Goal: Information Seeking & Learning: Learn about a topic

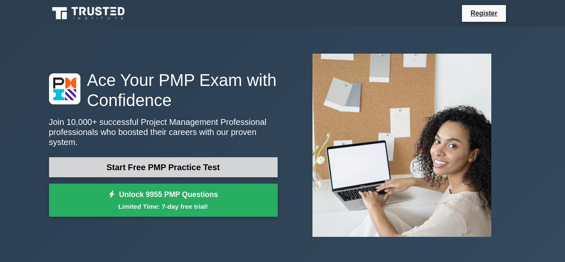
click at [193, 162] on link "Start Free PMP Practice Test" at bounding box center [163, 167] width 229 height 20
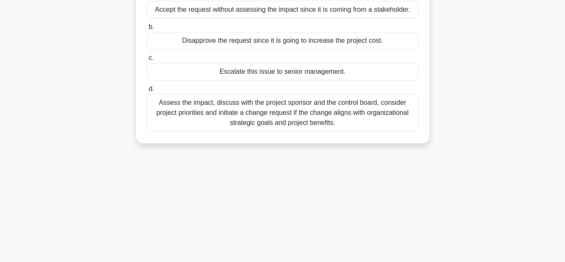
scroll to position [41, 0]
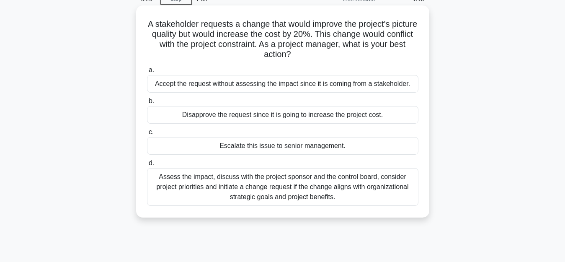
click at [371, 191] on div "Assess the impact, discuss with the project sponsor and the control board, cons…" at bounding box center [282, 187] width 271 height 38
click at [147, 166] on input "d. Assess the impact, discuss with the project sponsor and the control board, c…" at bounding box center [147, 162] width 0 height 5
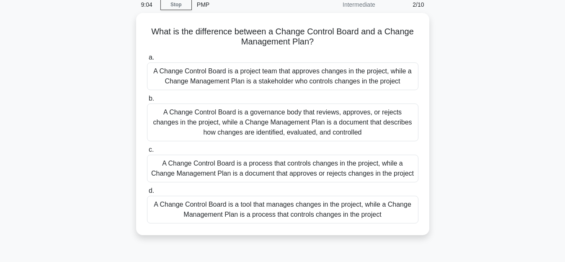
scroll to position [38, 0]
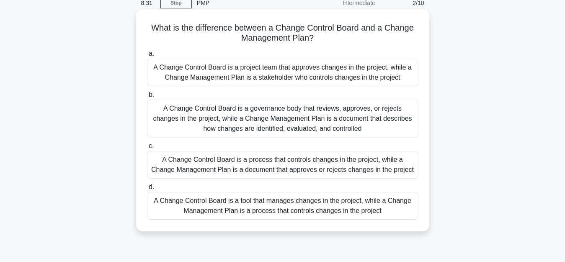
click at [333, 120] on div "A Change Control Board is a governance body that reviews, approves, or rejects …" at bounding box center [282, 119] width 271 height 38
click at [147, 98] on input "b. A Change Control Board is a governance body that reviews, approves, or rejec…" at bounding box center [147, 94] width 0 height 5
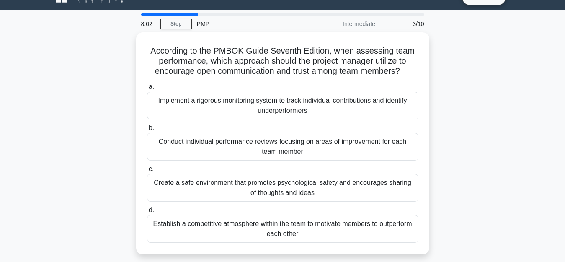
scroll to position [26, 0]
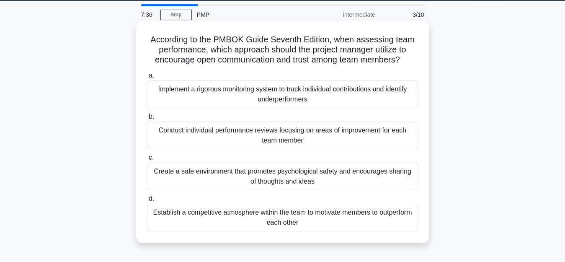
click at [354, 142] on div "Conduct individual performance reviews focusing on areas of improvement for eac…" at bounding box center [282, 135] width 271 height 28
click at [147, 119] on input "b. Conduct individual performance reviews focusing on areas of improvement for …" at bounding box center [147, 116] width 0 height 5
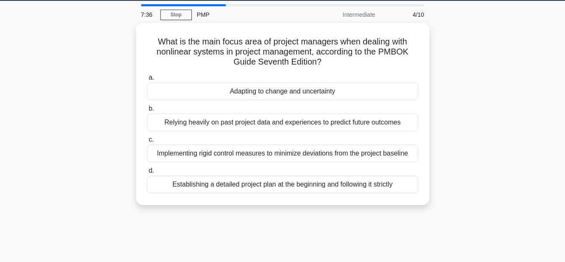
scroll to position [0, 0]
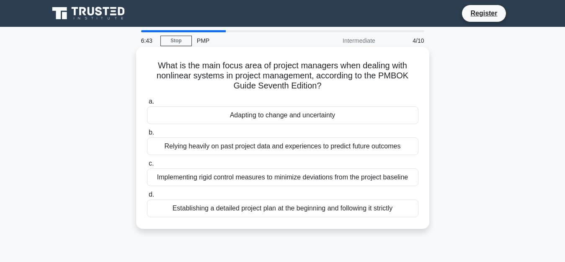
click at [335, 178] on div "Implementing rigid control measures to minimize deviations from the project bas…" at bounding box center [282, 177] width 271 height 18
click at [147, 166] on input "c. Implementing rigid control measures to minimize deviations from the project …" at bounding box center [147, 163] width 0 height 5
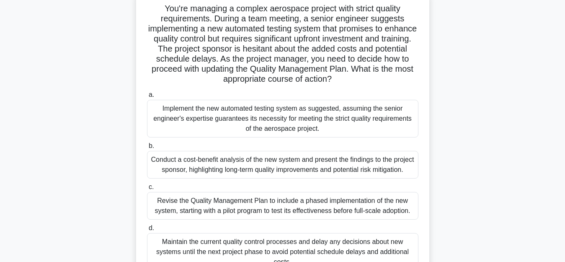
scroll to position [57, 0]
click at [343, 175] on div "Conduct a cost-benefit analysis of the new system and present the findings to t…" at bounding box center [282, 165] width 271 height 28
click at [147, 149] on input "b. Conduct a cost-benefit analysis of the new system and present the findings t…" at bounding box center [147, 146] width 0 height 5
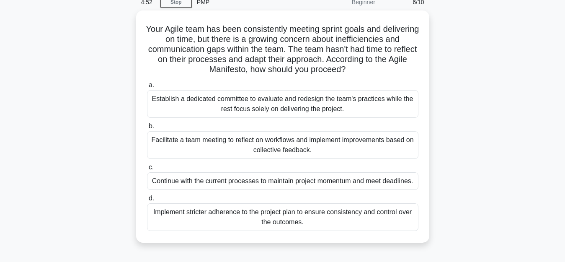
scroll to position [39, 0]
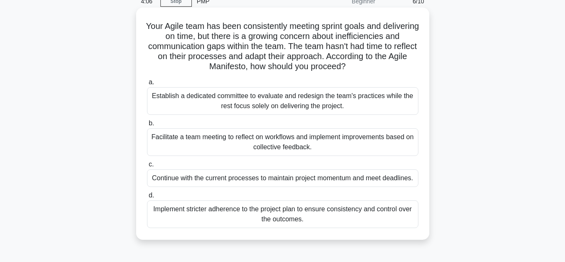
click at [369, 208] on div "Implement stricter adherence to the project plan to ensure consistency and cont…" at bounding box center [282, 214] width 271 height 28
click at [147, 198] on input "d. Implement stricter adherence to the project plan to ensure consistency and c…" at bounding box center [147, 195] width 0 height 5
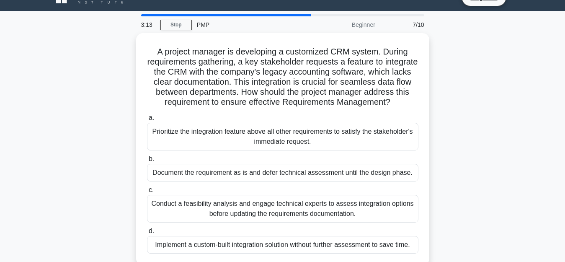
scroll to position [32, 0]
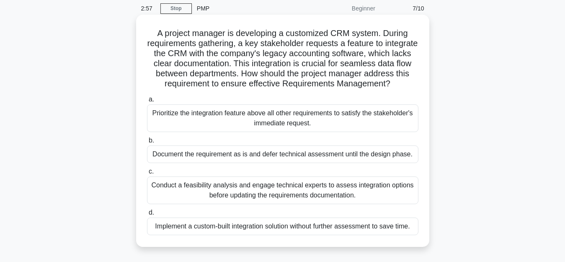
click at [337, 204] on div "Conduct a feasibility analysis and engage technical experts to assess integrati…" at bounding box center [282, 190] width 271 height 28
click at [147, 174] on input "c. Conduct a feasibility analysis and engage technical experts to assess integr…" at bounding box center [147, 171] width 0 height 5
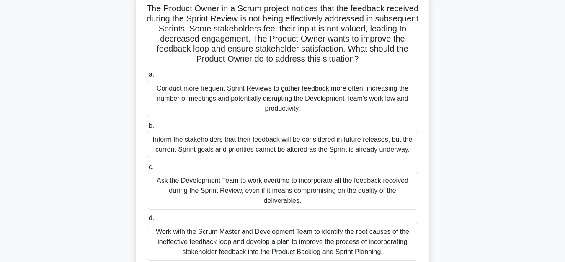
scroll to position [78, 0]
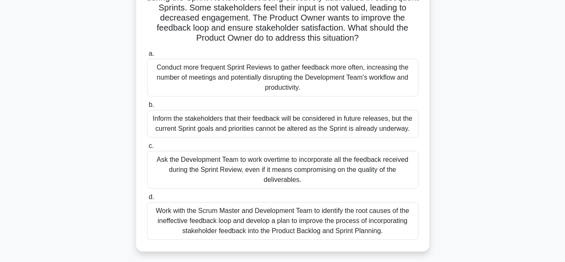
click at [373, 232] on div "Work with the Scrum Master and Development Team to identify the root causes of …" at bounding box center [282, 221] width 271 height 38
click at [147, 200] on input "d. Work with the Scrum Master and Development Team to identify the root causes …" at bounding box center [147, 196] width 0 height 5
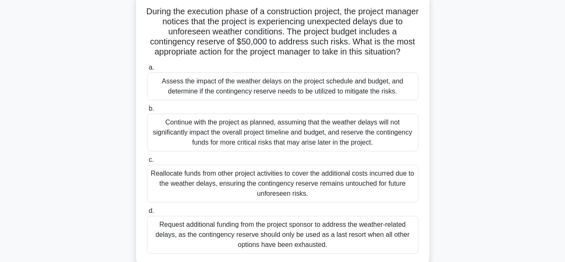
scroll to position [35, 0]
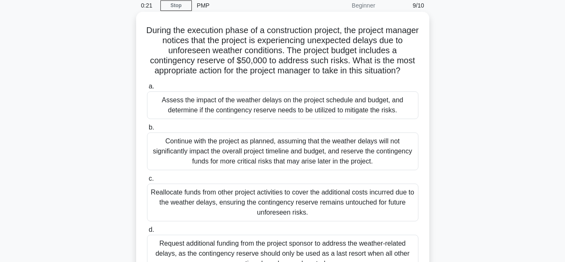
click at [377, 114] on div "Assess the impact of the weather delays on the project schedule and budget, and…" at bounding box center [282, 105] width 271 height 28
click at [147, 89] on input "a. Assess the impact of the weather delays on the project schedule and budget, …" at bounding box center [147, 86] width 0 height 5
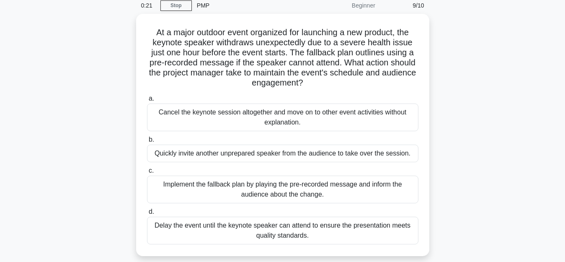
scroll to position [0, 0]
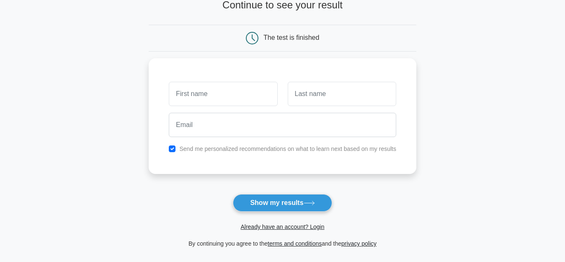
scroll to position [82, 0]
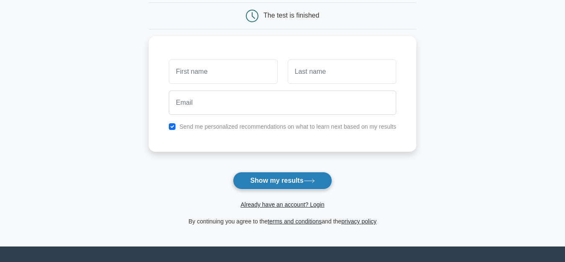
click at [286, 181] on button "Show my results" at bounding box center [282, 181] width 99 height 18
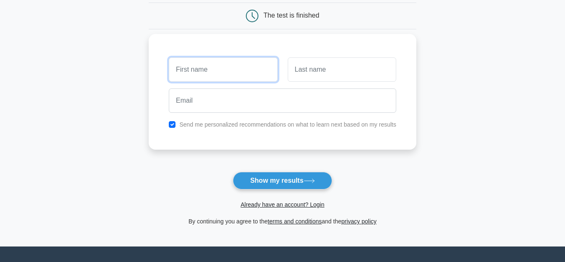
click at [208, 68] on input "text" at bounding box center [223, 69] width 109 height 24
type input "Damodar"
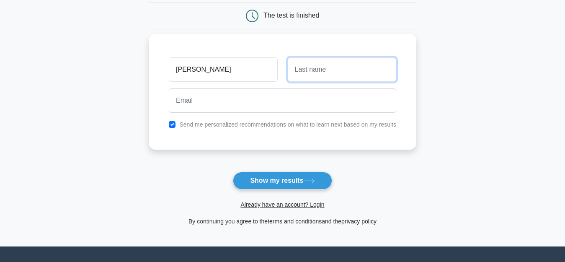
click at [302, 71] on input "text" at bounding box center [342, 69] width 109 height 24
type input "Dhungana"
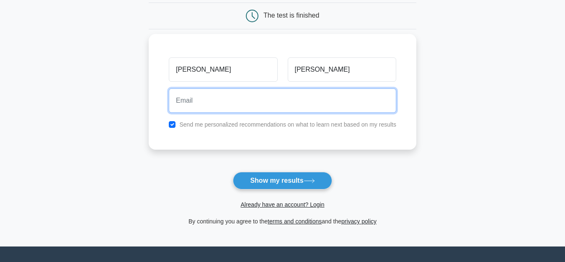
click at [236, 108] on input "email" at bounding box center [282, 100] width 227 height 24
type input "dhungana_damodar@hotmail.com"
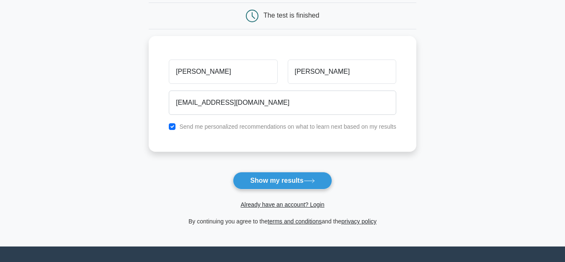
click at [460, 159] on main "Wait, there is more! Continue to see your result The test is finished Damodar" at bounding box center [282, 96] width 565 height 302
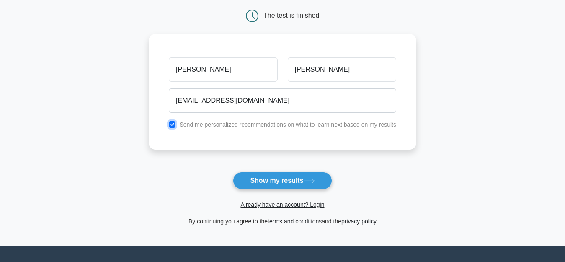
click at [172, 122] on input "checkbox" at bounding box center [172, 124] width 7 height 7
checkbox input "false"
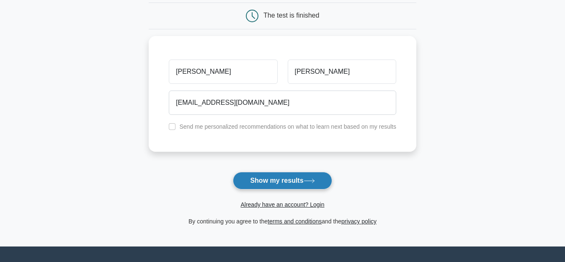
click at [263, 180] on button "Show my results" at bounding box center [282, 181] width 99 height 18
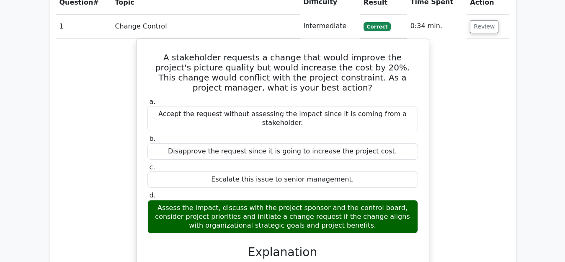
scroll to position [1087, 0]
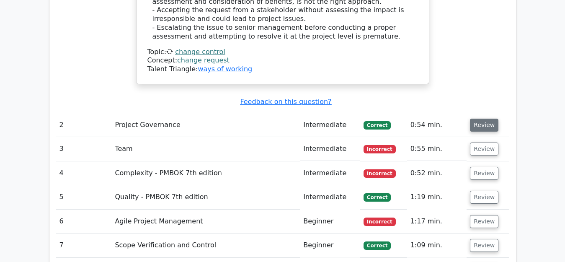
click at [479, 119] on button "Review" at bounding box center [484, 125] width 28 height 13
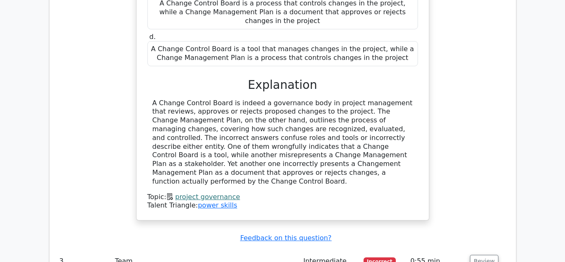
scroll to position [1462, 0]
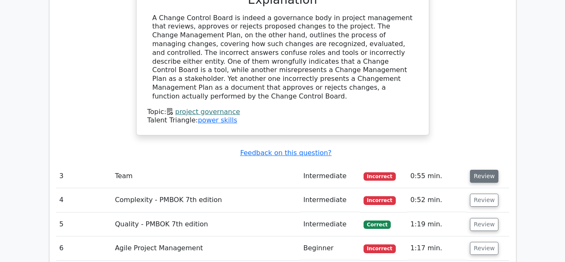
click at [481, 170] on button "Review" at bounding box center [484, 176] width 28 height 13
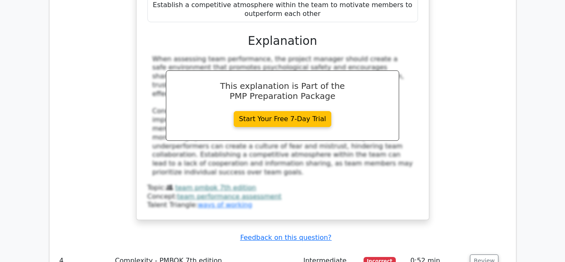
scroll to position [1889, 0]
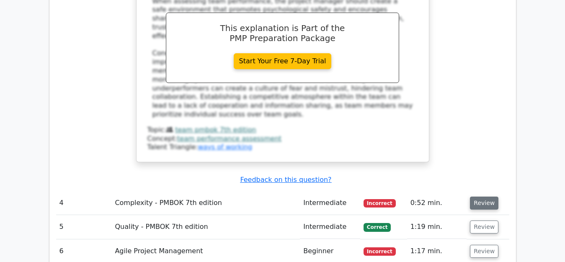
click at [483, 196] on button "Review" at bounding box center [484, 202] width 28 height 13
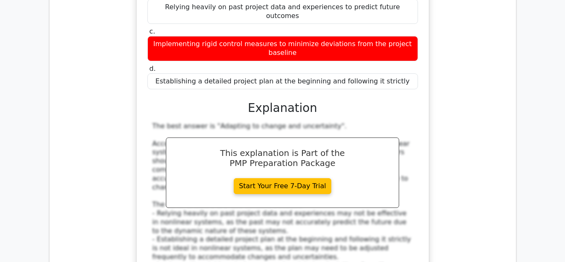
scroll to position [2313, 0]
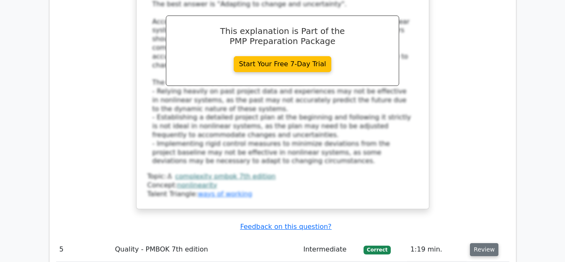
click at [487, 243] on button "Review" at bounding box center [484, 249] width 28 height 13
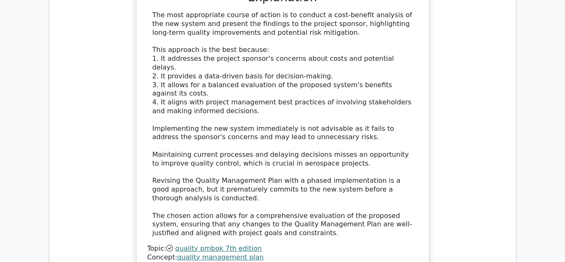
scroll to position [2930, 0]
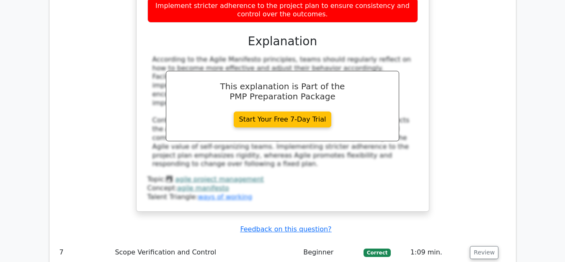
scroll to position [3269, 0]
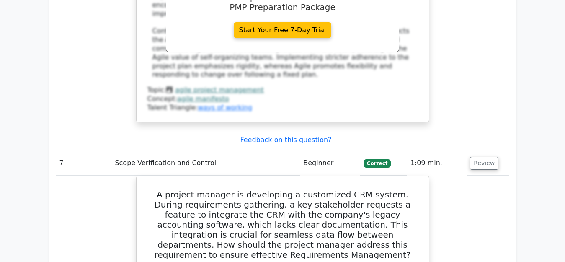
scroll to position [3726, 0]
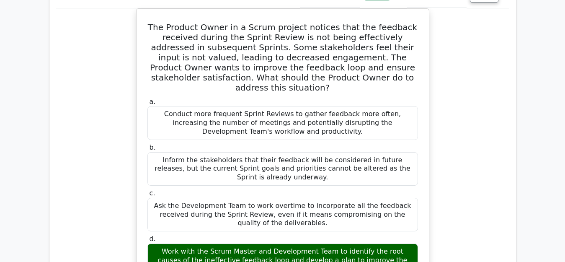
scroll to position [4351, 0]
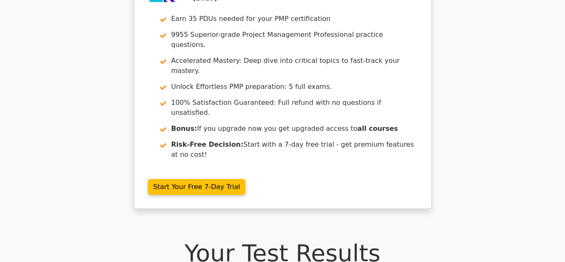
scroll to position [0, 0]
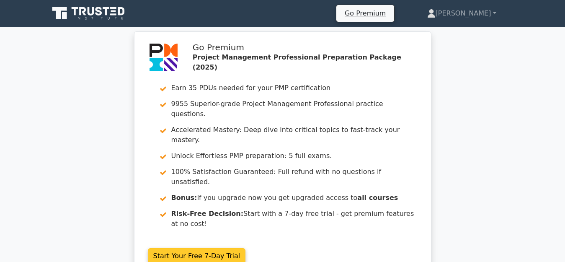
click at [176, 248] on link "Start Your Free 7-Day Trial" at bounding box center [197, 256] width 98 height 16
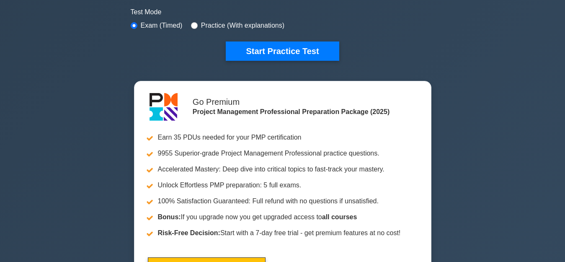
scroll to position [261, 0]
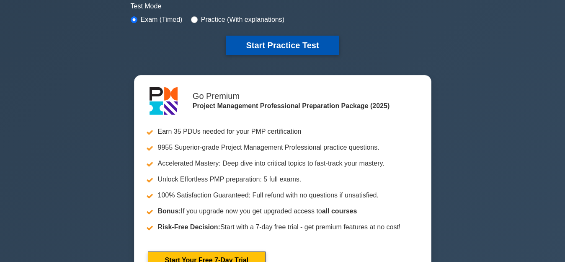
click at [312, 46] on button "Start Practice Test" at bounding box center [282, 45] width 113 height 19
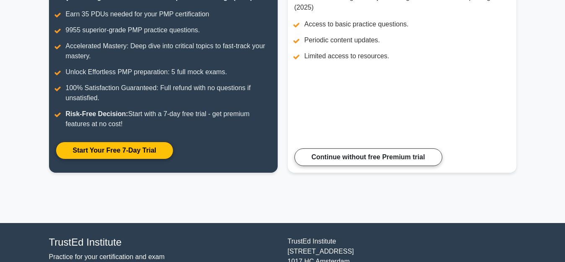
scroll to position [143, 0]
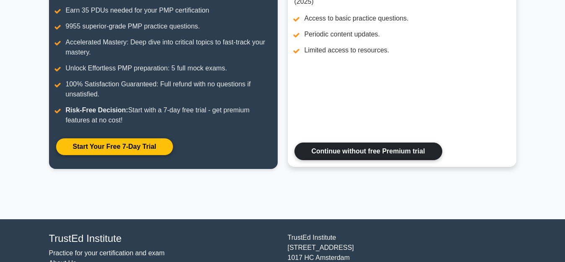
click at [377, 158] on link "Continue without free Premium trial" at bounding box center [369, 151] width 148 height 18
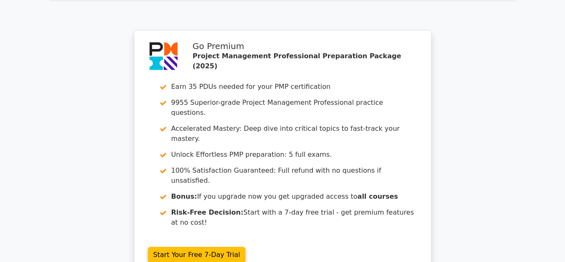
scroll to position [1415, 0]
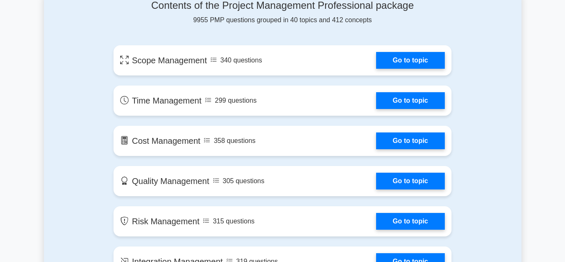
scroll to position [563, 0]
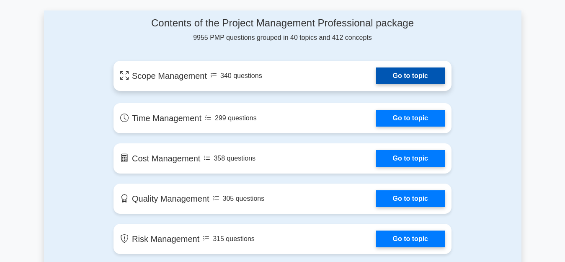
click at [413, 76] on link "Go to topic" at bounding box center [410, 75] width 69 height 17
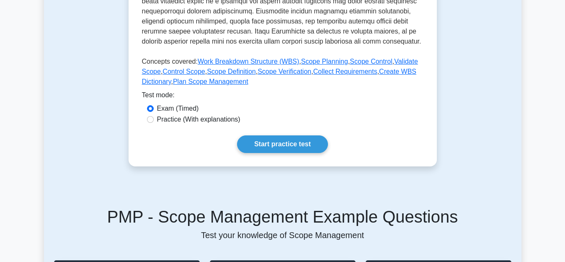
scroll to position [363, 0]
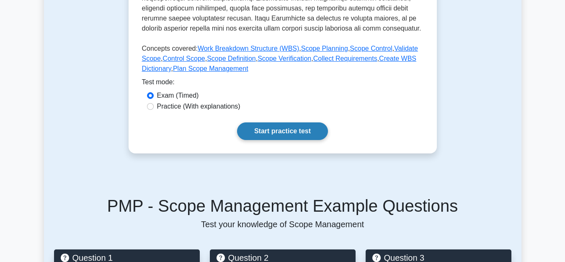
click at [279, 132] on link "Start practice test" at bounding box center [282, 131] width 91 height 18
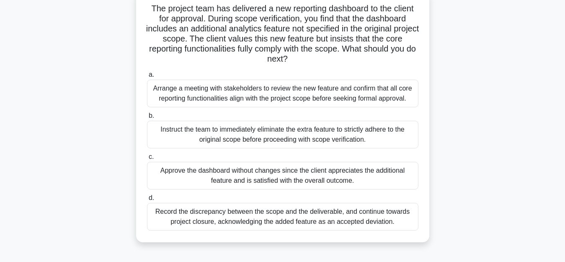
scroll to position [64, 0]
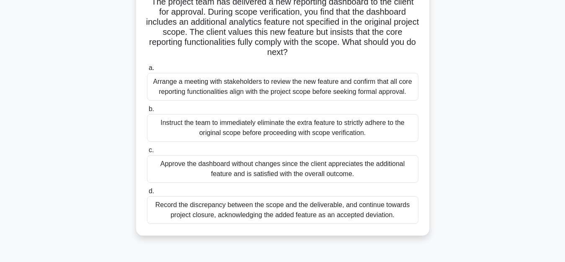
click at [357, 90] on div "Arrange a meeting with stakeholders to review the new feature and confirm that …" at bounding box center [282, 87] width 271 height 28
click at [147, 71] on input "a. Arrange a meeting with stakeholders to review the new feature and confirm th…" at bounding box center [147, 67] width 0 height 5
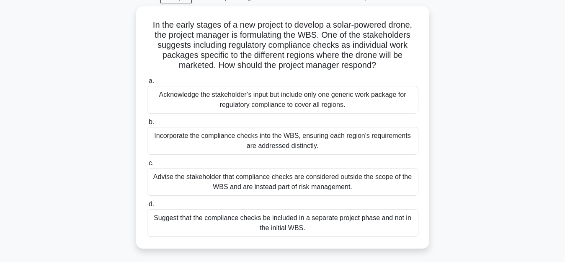
scroll to position [42, 0]
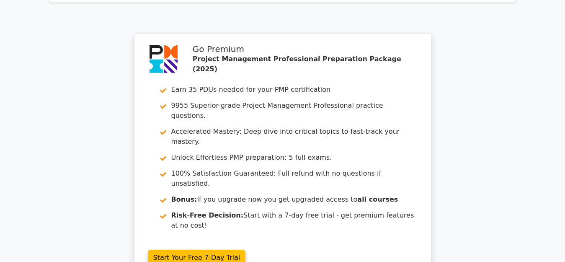
scroll to position [1207, 0]
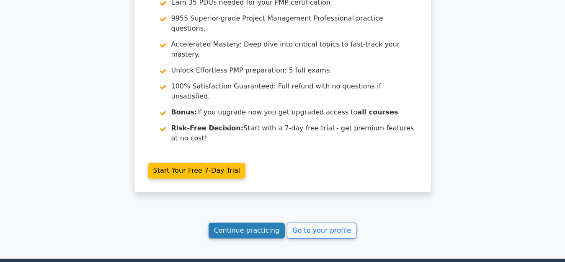
click at [255, 222] on link "Continue practicing" at bounding box center [247, 230] width 77 height 16
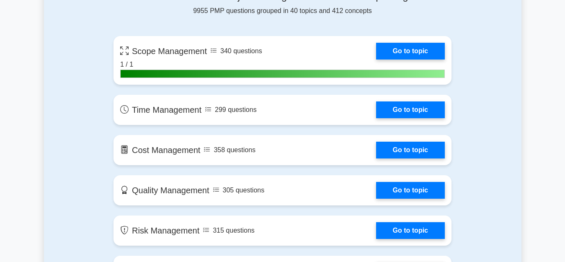
scroll to position [555, 0]
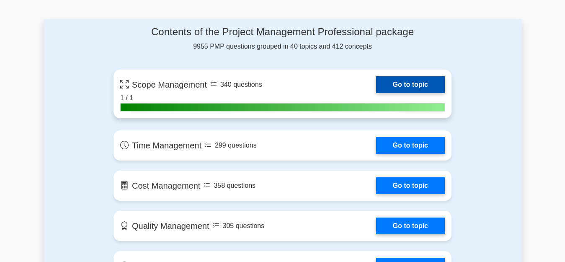
click at [411, 82] on link "Go to topic" at bounding box center [410, 84] width 69 height 17
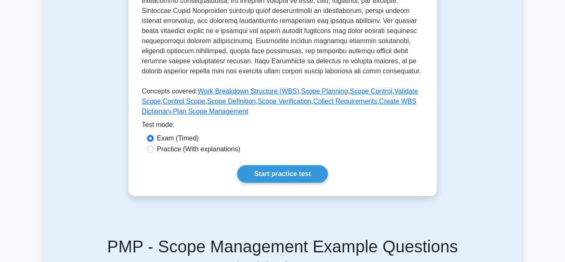
scroll to position [318, 0]
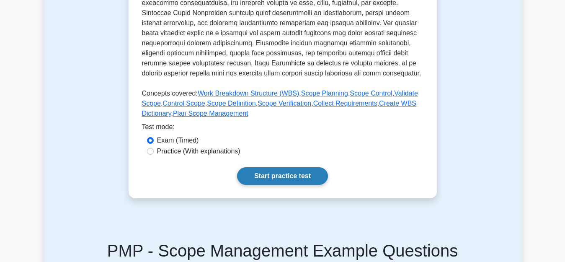
click at [304, 176] on link "Start practice test" at bounding box center [282, 176] width 91 height 18
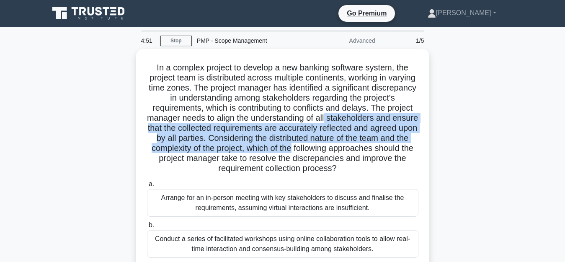
drag, startPoint x: 565, startPoint y: 120, endPoint x: 572, endPoint y: 143, distance: 24.5
click at [565, 143] on html "Go Premium Damodar" at bounding box center [282, 226] width 565 height 452
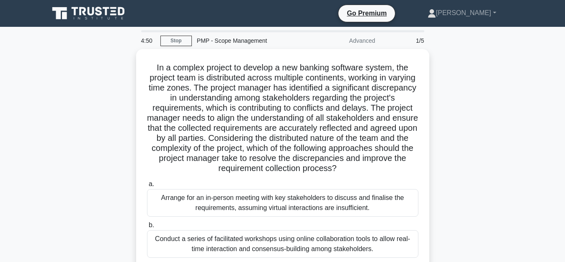
click at [496, 157] on div "In a complex project to develop a new banking software system, the project team…" at bounding box center [283, 210] width 478 height 323
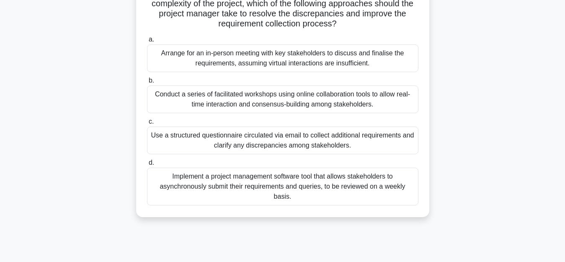
scroll to position [147, 0]
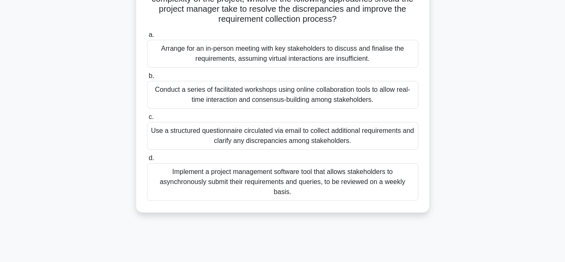
click at [320, 56] on div "Arrange for an in-person meeting with key stakeholders to discuss and finalise …" at bounding box center [282, 54] width 271 height 28
click at [147, 38] on input "a. Arrange for an in-person meeting with key stakeholders to discuss and finali…" at bounding box center [147, 34] width 0 height 5
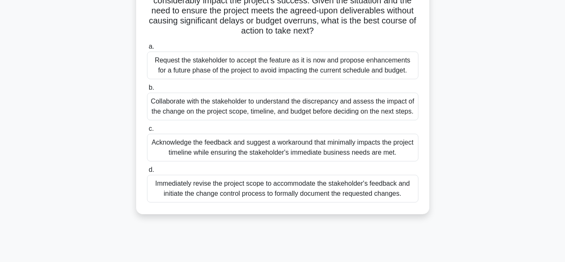
scroll to position [159, 0]
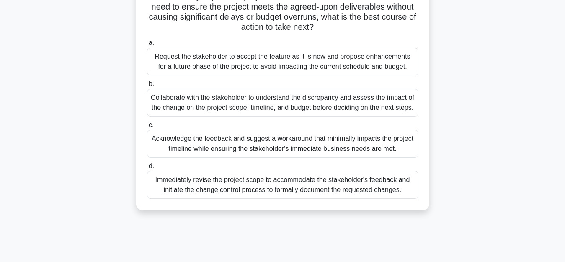
click at [347, 102] on div "Collaborate with the stakeholder to understand the discrepancy and assess the i…" at bounding box center [282, 103] width 271 height 28
click at [147, 87] on input "b. Collaborate with the stakeholder to understand the discrepancy and assess th…" at bounding box center [147, 83] width 0 height 5
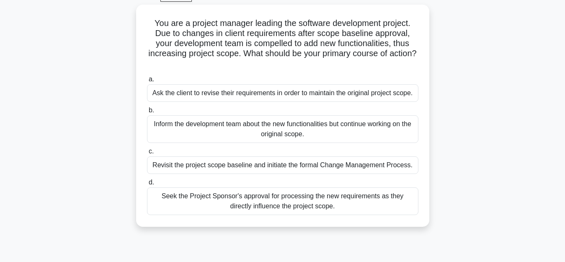
scroll to position [55, 0]
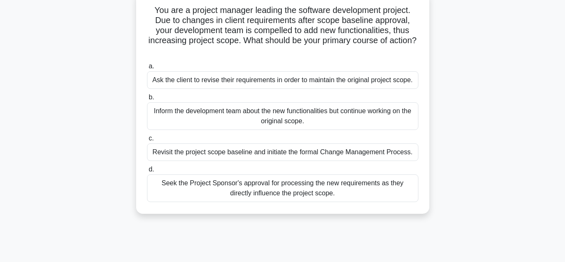
click at [338, 116] on div "Inform the development team about the new functionalities but continue working …" at bounding box center [282, 116] width 271 height 28
click at [147, 100] on input "b. Inform the development team about the new functionalities but continue worki…" at bounding box center [147, 97] width 0 height 5
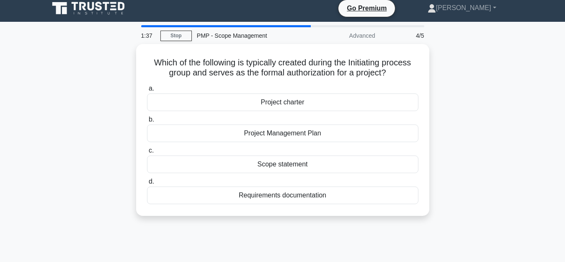
scroll to position [0, 0]
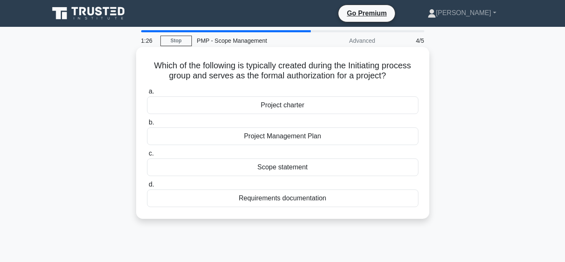
click at [309, 107] on div "Project charter" at bounding box center [282, 105] width 271 height 18
click at [147, 94] on input "a. Project charter" at bounding box center [147, 91] width 0 height 5
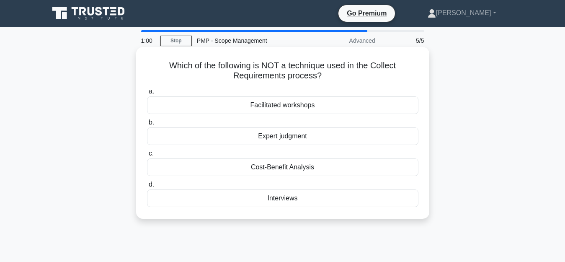
click at [302, 167] on div "Cost-Benefit Analysis" at bounding box center [282, 167] width 271 height 18
click at [147, 156] on input "c. Cost-Benefit Analysis" at bounding box center [147, 153] width 0 height 5
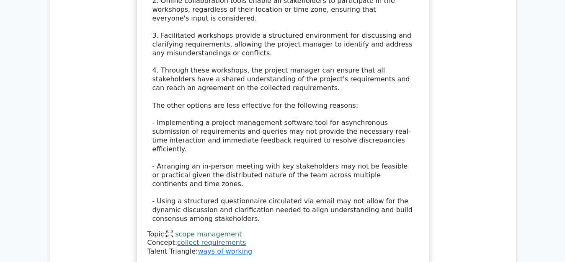
scroll to position [1193, 0]
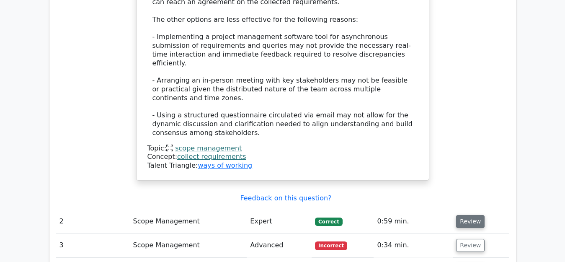
click at [465, 215] on button "Review" at bounding box center [470, 221] width 28 height 13
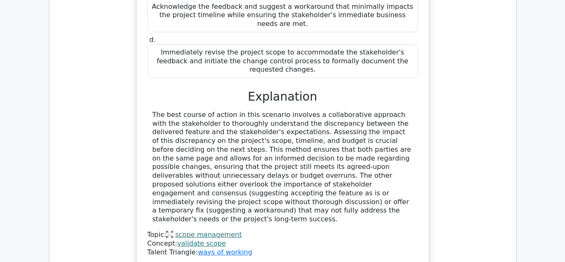
scroll to position [1805, 0]
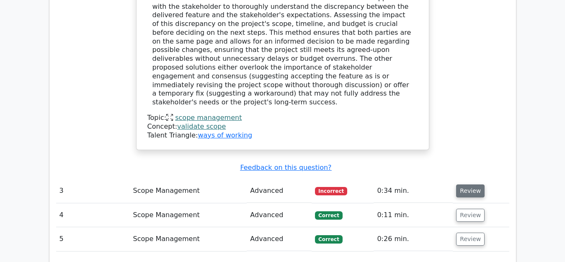
click at [464, 184] on button "Review" at bounding box center [470, 190] width 28 height 13
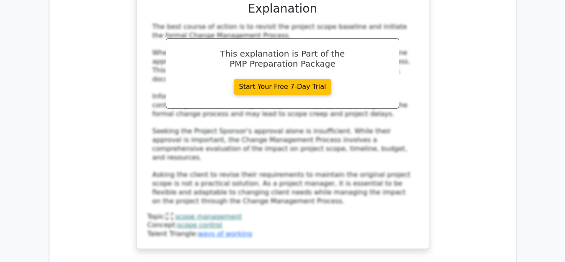
scroll to position [2229, 0]
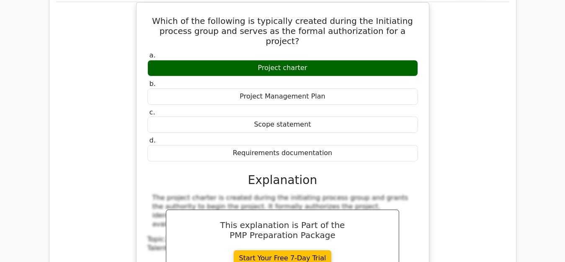
scroll to position [2645, 0]
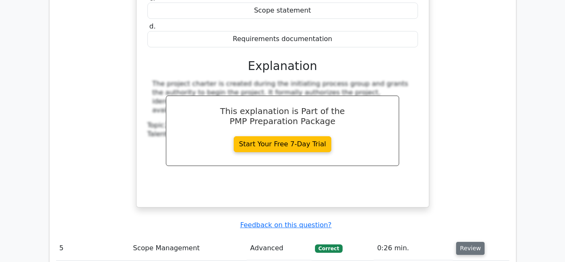
click at [470, 242] on button "Review" at bounding box center [470, 248] width 28 height 13
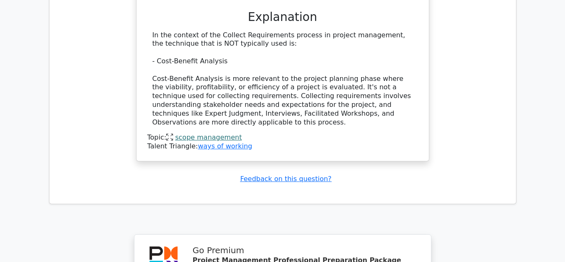
scroll to position [3182, 0]
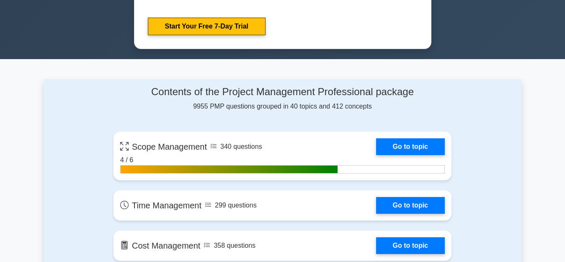
scroll to position [584, 0]
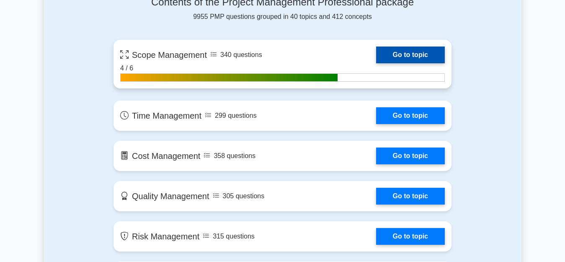
click at [422, 55] on link "Go to topic" at bounding box center [410, 55] width 69 height 17
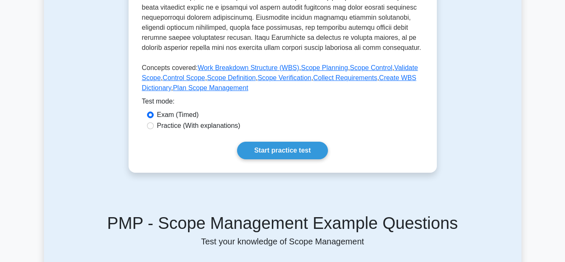
scroll to position [350, 0]
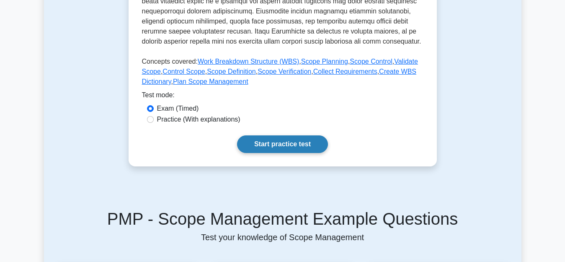
click at [295, 144] on link "Start practice test" at bounding box center [282, 144] width 91 height 18
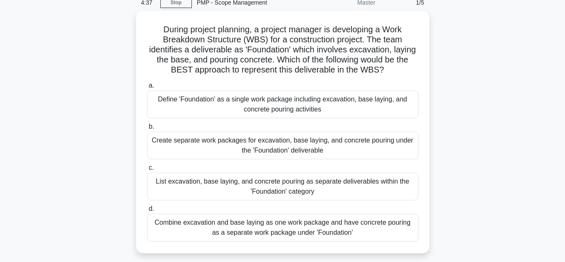
scroll to position [47, 0]
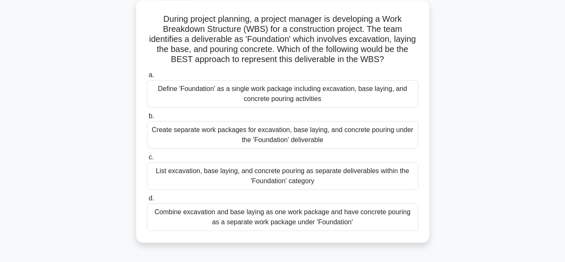
click at [307, 182] on div "List excavation, base laying, and concrete pouring as separate deliverables wit…" at bounding box center [282, 176] width 271 height 28
click at [147, 160] on input "c. List excavation, base laying, and concrete pouring as separate deliverables …" at bounding box center [147, 157] width 0 height 5
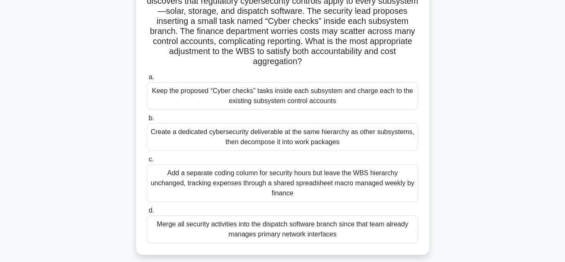
scroll to position [78, 0]
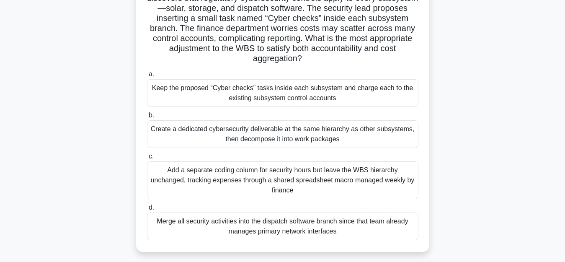
click at [342, 139] on div "Create a dedicated cybersecurity deliverable at the same hierarchy as other sub…" at bounding box center [282, 134] width 271 height 28
click at [147, 118] on input "b. Create a dedicated cybersecurity deliverable at the same hierarchy as other …" at bounding box center [147, 115] width 0 height 5
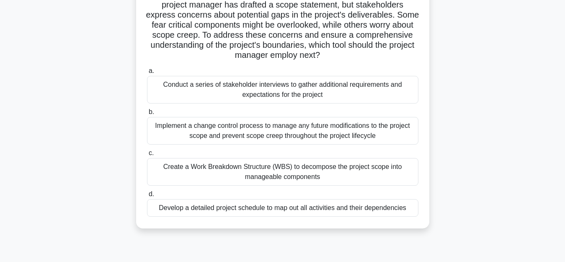
scroll to position [75, 0]
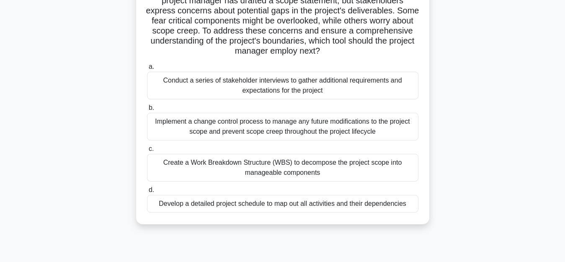
click at [296, 88] on div "Conduct a series of stakeholder interviews to gather additional requirements an…" at bounding box center [282, 86] width 271 height 28
click at [147, 70] on input "a. Conduct a series of stakeholder interviews to gather additional requirements…" at bounding box center [147, 66] width 0 height 5
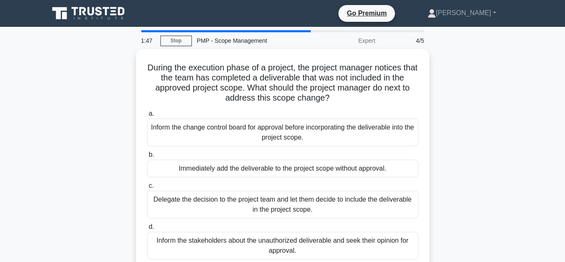
scroll to position [17, 0]
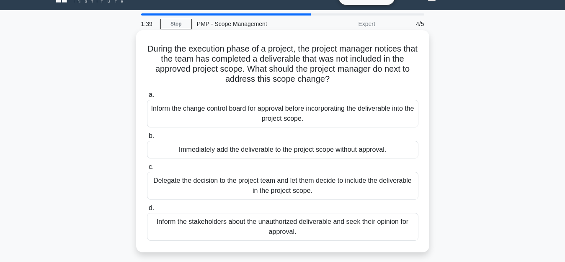
click at [335, 118] on div "Inform the change control board for approval before incorporating the deliverab…" at bounding box center [282, 114] width 271 height 28
click at [147, 98] on input "a. Inform the change control board for approval before incorporating the delive…" at bounding box center [147, 94] width 0 height 5
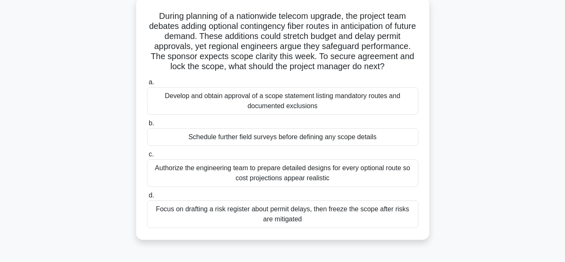
scroll to position [57, 0]
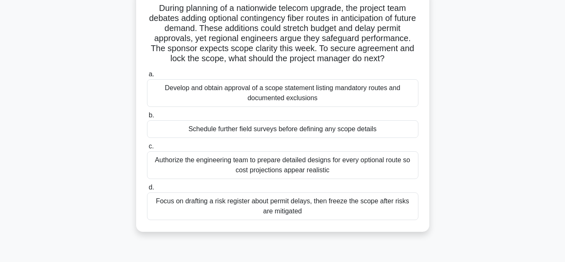
click at [368, 200] on div "Focus on drafting a risk register about permit delays, then freeze the scope af…" at bounding box center [282, 206] width 271 height 28
click at [147, 190] on input "d. Focus on drafting a risk register about permit delays, then freeze the scope…" at bounding box center [147, 187] width 0 height 5
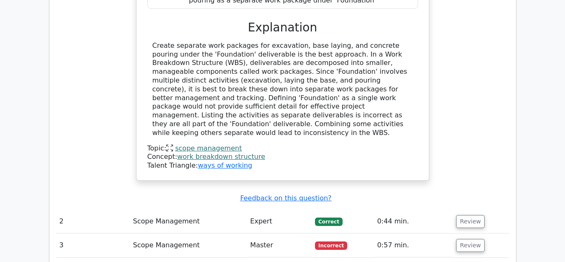
scroll to position [1004, 0]
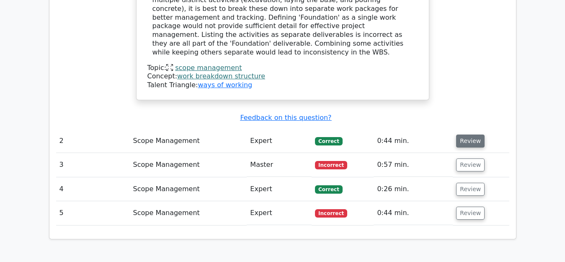
click at [471, 134] on button "Review" at bounding box center [470, 140] width 28 height 13
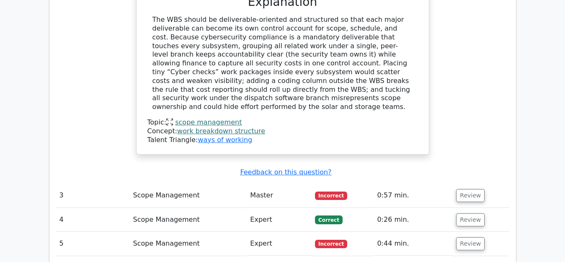
scroll to position [1442, 0]
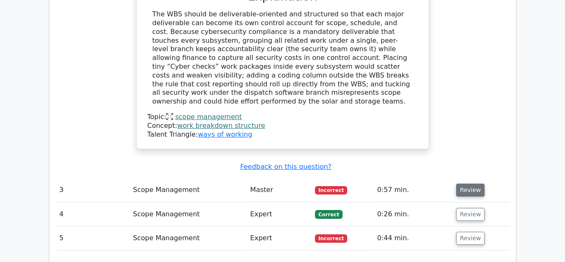
click at [468, 183] on button "Review" at bounding box center [470, 189] width 28 height 13
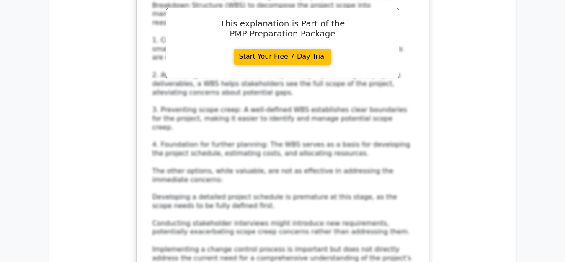
scroll to position [1998, 0]
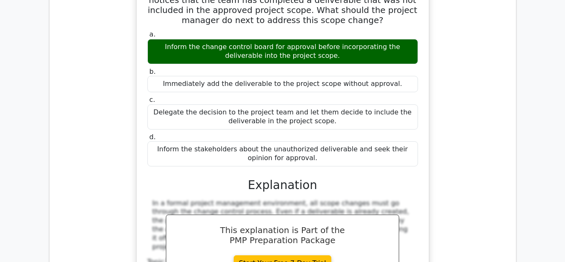
scroll to position [2434, 0]
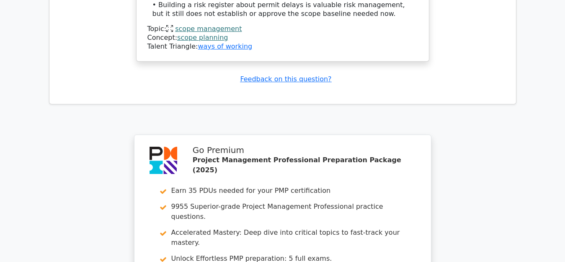
scroll to position [3179, 0]
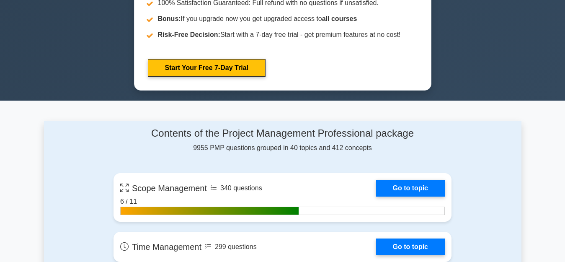
scroll to position [566, 0]
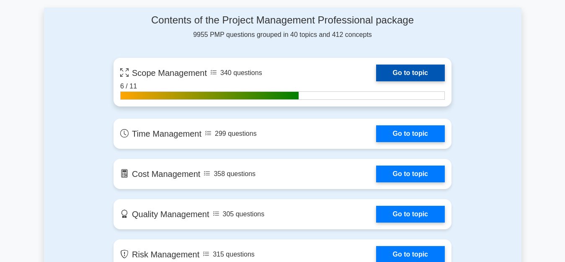
click at [418, 75] on link "Go to topic" at bounding box center [410, 73] width 69 height 17
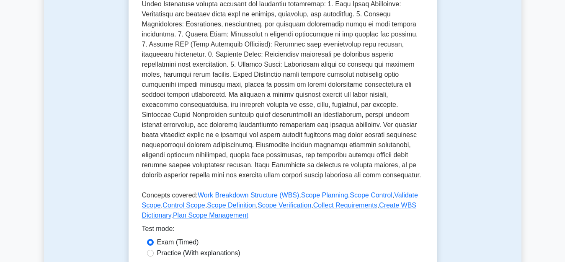
scroll to position [297, 0]
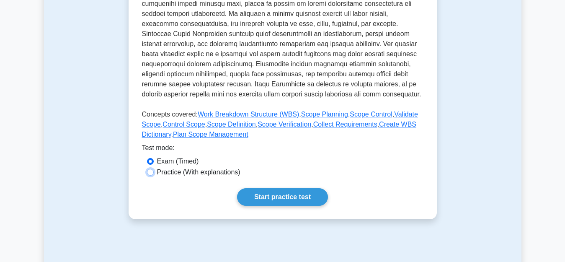
click at [151, 174] on input "Practice (With explanations)" at bounding box center [150, 172] width 7 height 7
radio input "true"
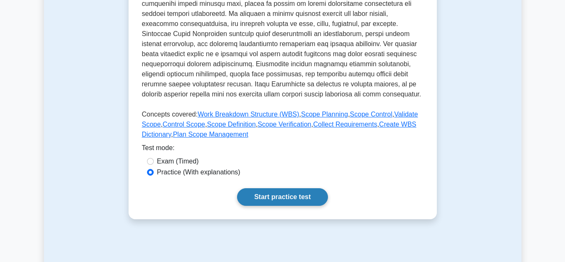
click at [277, 194] on link "Start practice test" at bounding box center [282, 197] width 91 height 18
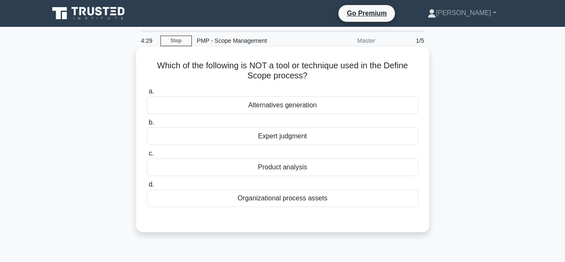
click at [301, 199] on div "Organizational process assets" at bounding box center [282, 198] width 271 height 18
click at [147, 187] on input "d. Organizational process assets" at bounding box center [147, 184] width 0 height 5
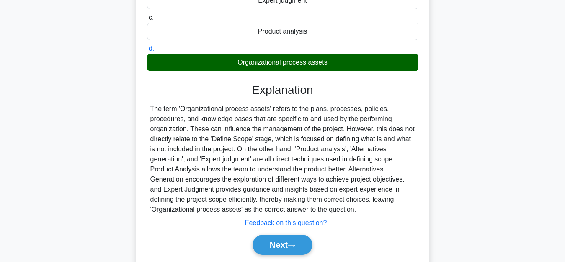
scroll to position [44, 0]
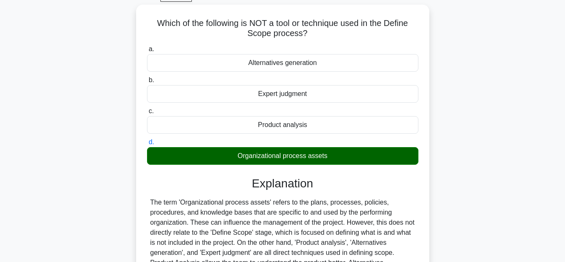
drag, startPoint x: 564, startPoint y: 110, endPoint x: 559, endPoint y: 86, distance: 24.3
click at [559, 86] on main "4:14 Stop PMP - Scope Management Master 1/5 Which of the following is NOT a too…" at bounding box center [282, 195] width 565 height 426
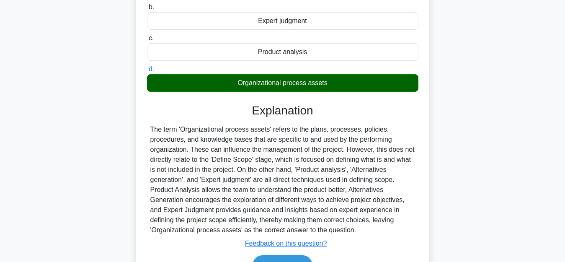
scroll to position [142, 0]
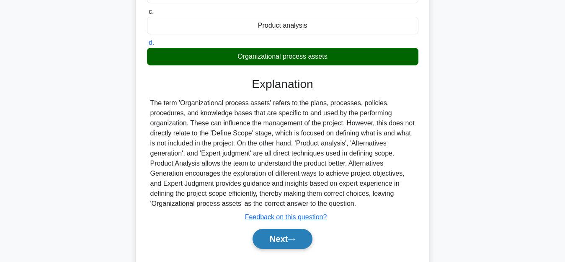
click at [271, 235] on button "Next" at bounding box center [283, 239] width 60 height 20
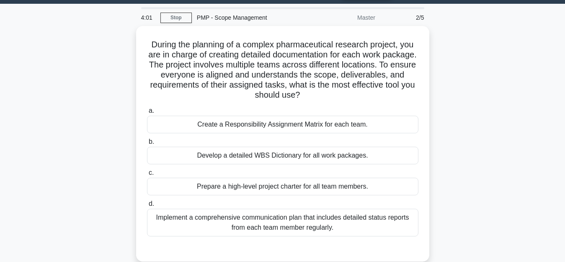
scroll to position [41, 0]
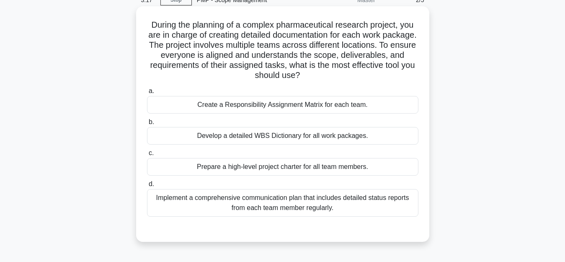
click at [349, 107] on div "Create a Responsibility Assignment Matrix for each team." at bounding box center [282, 105] width 271 height 18
click at [147, 94] on input "a. Create a Responsibility Assignment Matrix for each team." at bounding box center [147, 90] width 0 height 5
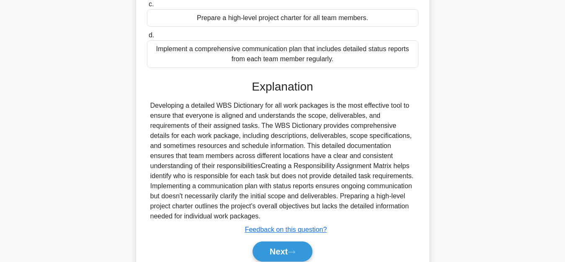
scroll to position [199, 0]
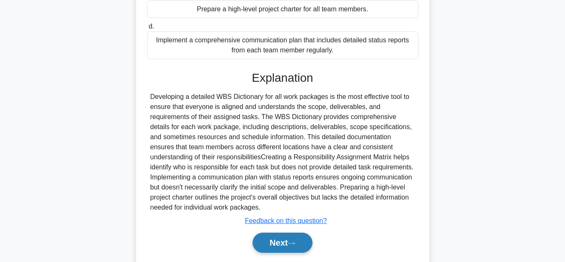
click at [270, 246] on button "Next" at bounding box center [283, 243] width 60 height 20
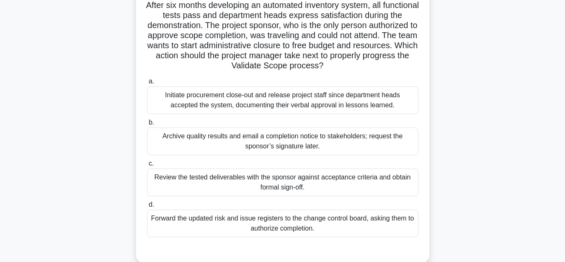
scroll to position [79, 0]
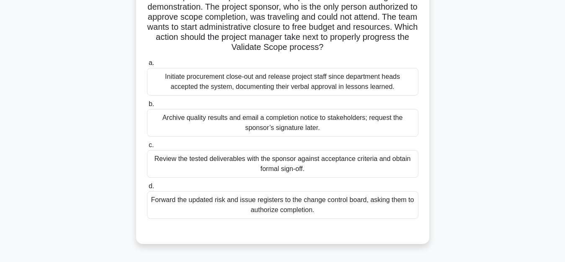
click at [343, 114] on div "Archive quality results and email a completion notice to stakeholders; request …" at bounding box center [282, 123] width 271 height 28
click at [147, 107] on input "b. Archive quality results and email a completion notice to stakeholders; reque…" at bounding box center [147, 103] width 0 height 5
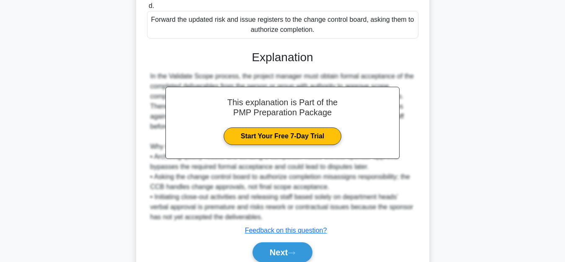
scroll to position [296, 0]
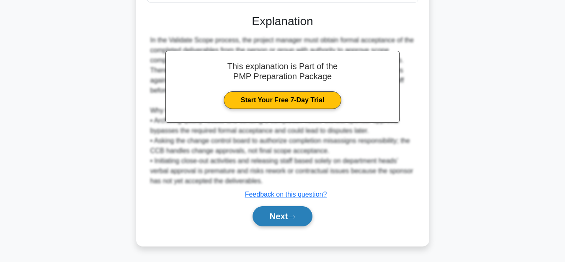
click at [265, 220] on button "Next" at bounding box center [283, 216] width 60 height 20
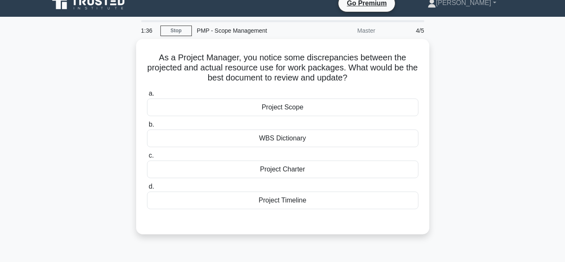
scroll to position [9, 0]
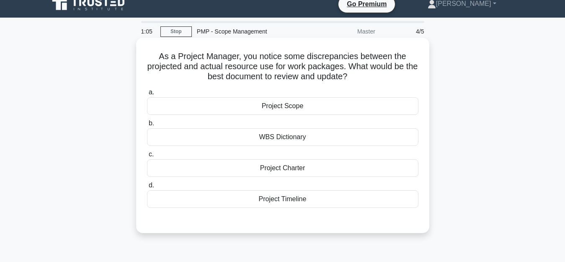
click at [287, 139] on div "WBS Dictionary" at bounding box center [282, 137] width 271 height 18
click at [147, 126] on input "b. WBS Dictionary" at bounding box center [147, 123] width 0 height 5
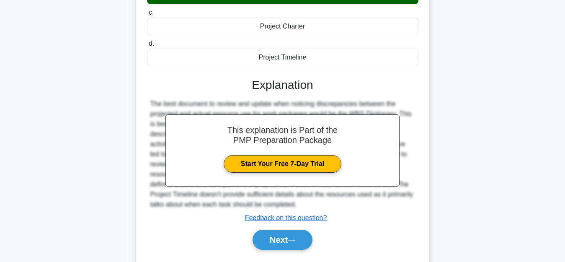
scroll to position [191, 0]
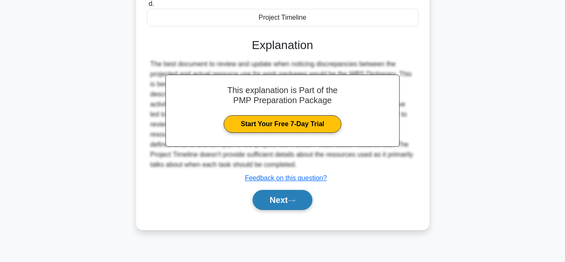
click at [277, 203] on button "Next" at bounding box center [283, 200] width 60 height 20
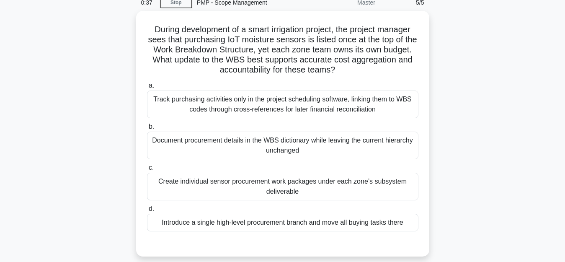
scroll to position [46, 0]
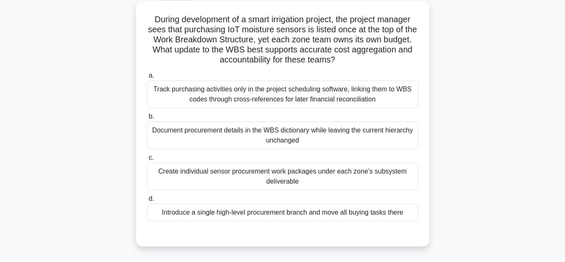
click at [331, 175] on div "Create individual sensor procurement work packages under each zone’s subsystem …" at bounding box center [282, 177] width 271 height 28
click at [147, 160] on input "c. Create individual sensor procurement work packages under each zone’s subsyst…" at bounding box center [147, 157] width 0 height 5
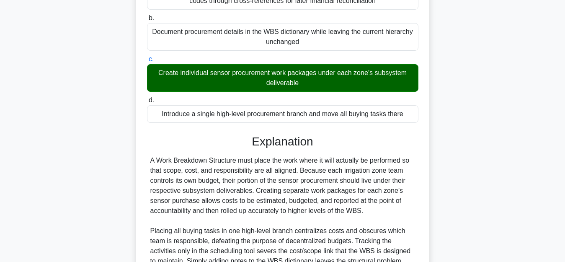
scroll to position [235, 0]
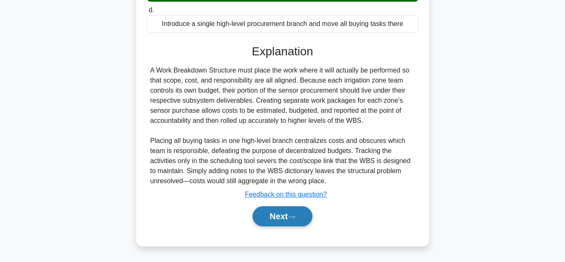
click at [278, 226] on button "Next" at bounding box center [283, 216] width 60 height 20
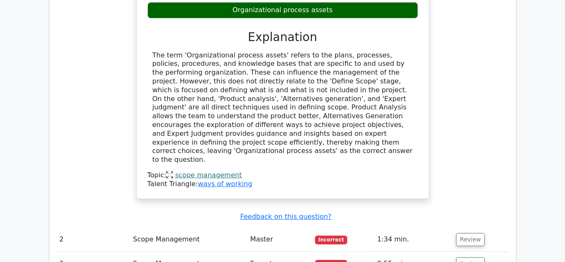
scroll to position [851, 0]
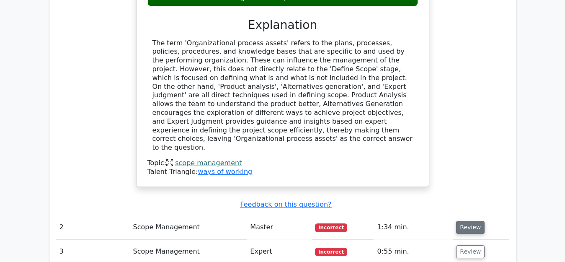
click at [463, 221] on button "Review" at bounding box center [470, 227] width 28 height 13
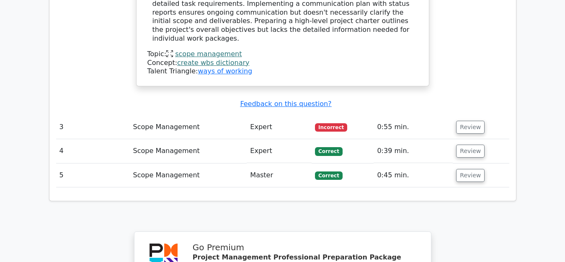
scroll to position [1418, 0]
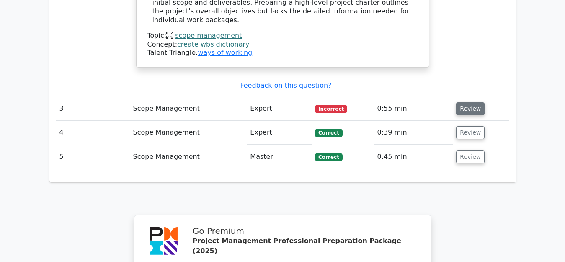
click at [465, 102] on button "Review" at bounding box center [470, 108] width 28 height 13
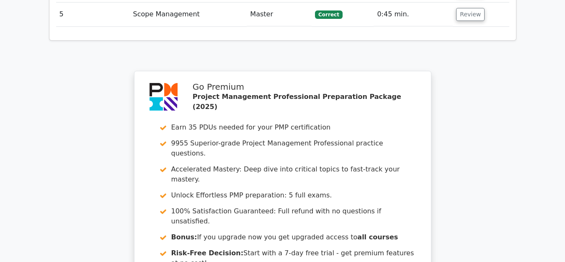
scroll to position [2145, 0]
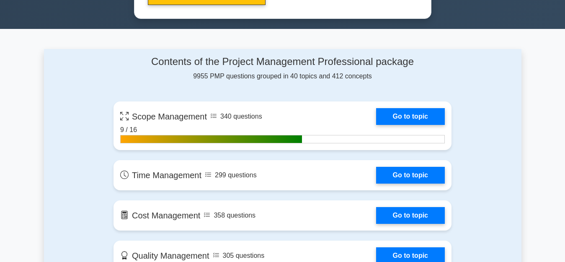
scroll to position [537, 0]
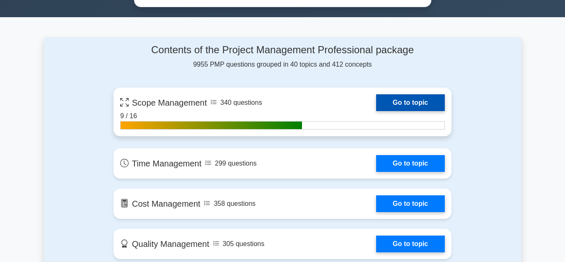
click at [418, 106] on link "Go to topic" at bounding box center [410, 102] width 69 height 17
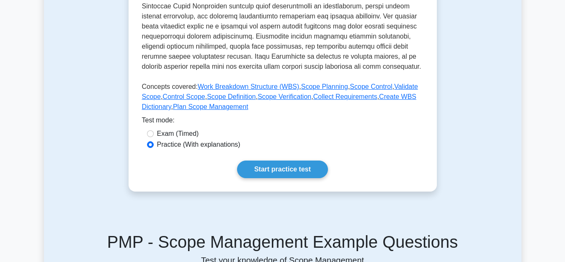
scroll to position [399, 0]
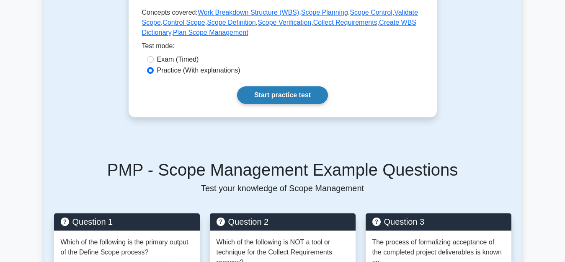
click at [279, 97] on link "Start practice test" at bounding box center [282, 95] width 91 height 18
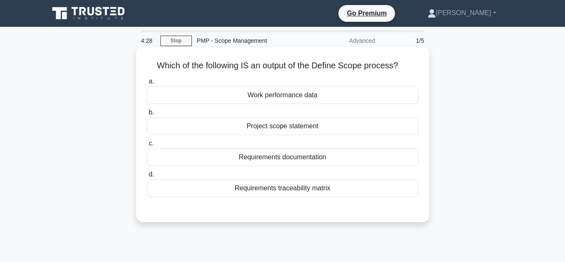
click at [289, 189] on div "Requirements traceability matrix" at bounding box center [282, 188] width 271 height 18
click at [147, 177] on input "d. Requirements traceability matrix" at bounding box center [147, 174] width 0 height 5
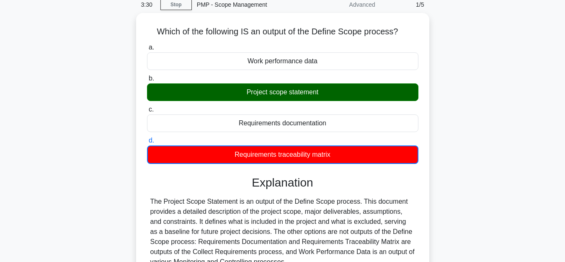
scroll to position [113, 0]
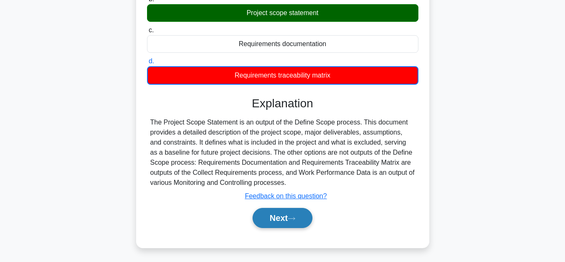
click at [273, 215] on button "Next" at bounding box center [283, 218] width 60 height 20
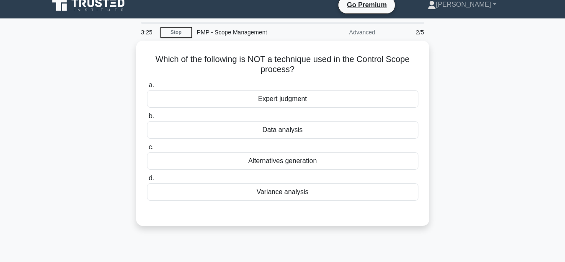
scroll to position [11, 0]
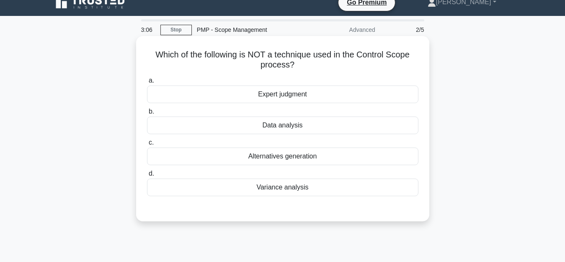
click at [297, 156] on div "Alternatives generation" at bounding box center [282, 156] width 271 height 18
click at [147, 145] on input "c. Alternatives generation" at bounding box center [147, 142] width 0 height 5
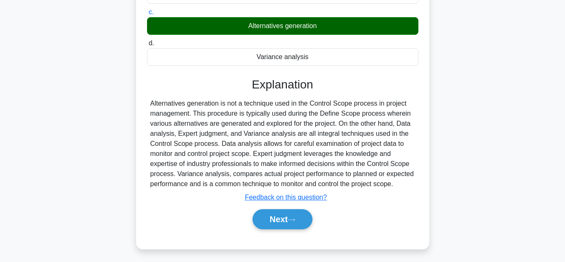
scroll to position [180, 0]
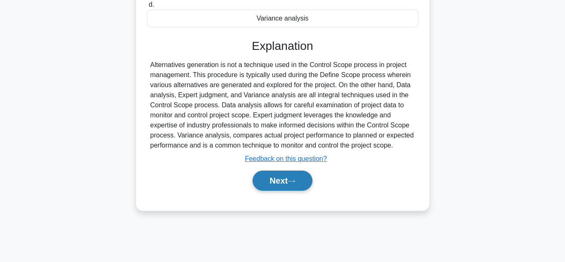
click at [268, 186] on button "Next" at bounding box center [283, 181] width 60 height 20
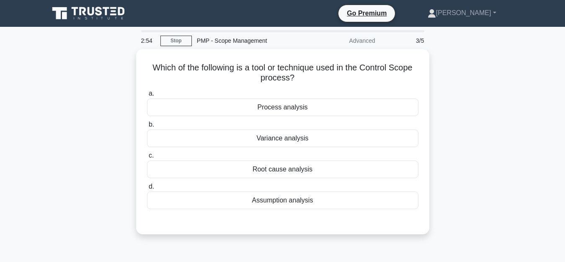
scroll to position [11, 0]
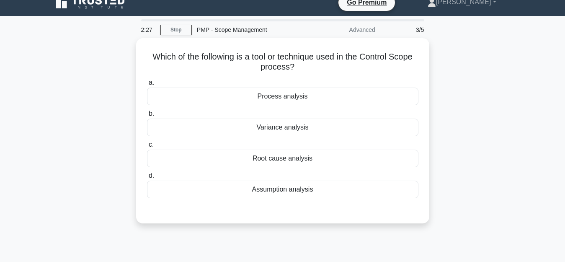
click at [544, 40] on main "2:27 Stop PMP - Scope Management Advanced 3/5 Which of the following is a tool …" at bounding box center [282, 229] width 565 height 426
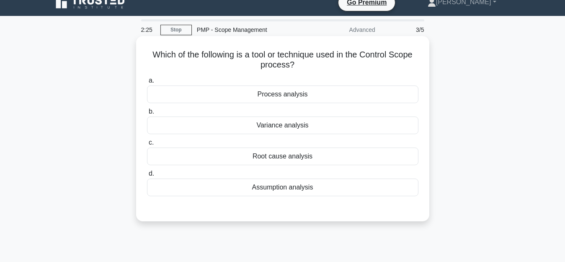
click at [293, 127] on div "Variance analysis" at bounding box center [282, 125] width 271 height 18
click at [147, 114] on input "b. Variance analysis" at bounding box center [147, 111] width 0 height 5
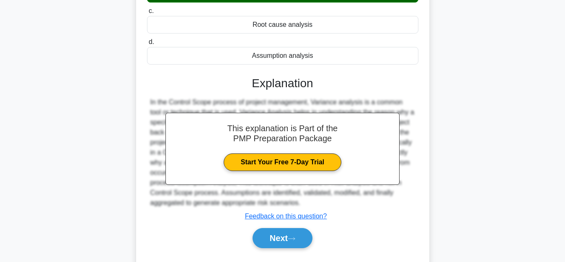
scroll to position [166, 0]
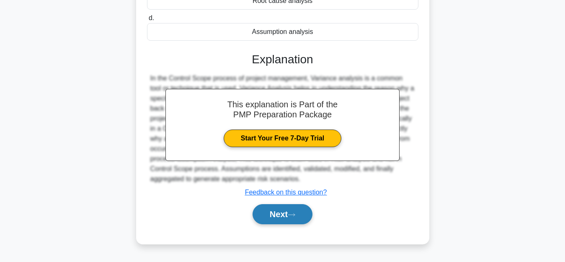
click at [273, 219] on button "Next" at bounding box center [283, 214] width 60 height 20
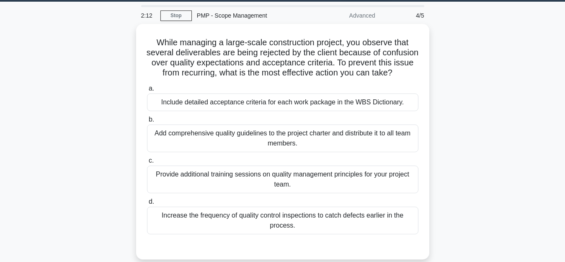
scroll to position [55, 0]
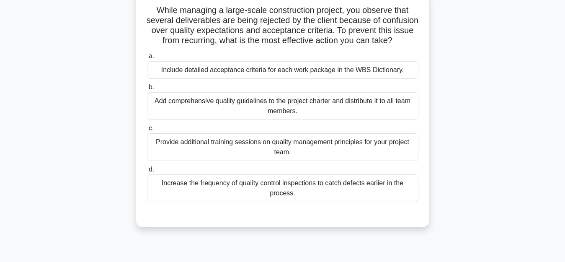
click at [333, 79] on div "Include detailed acceptance criteria for each work package in the WBS Dictionar…" at bounding box center [282, 70] width 271 height 18
click at [147, 59] on input "a. Include detailed acceptance criteria for each work package in the WBS Dictio…" at bounding box center [147, 56] width 0 height 5
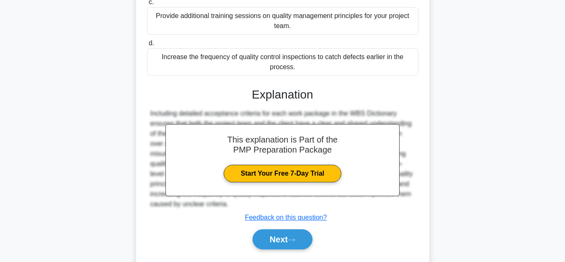
scroll to position [215, 0]
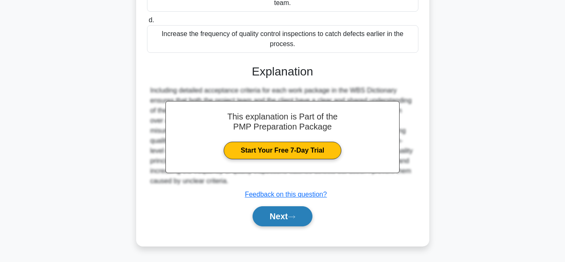
click at [275, 214] on button "Next" at bounding box center [283, 216] width 60 height 20
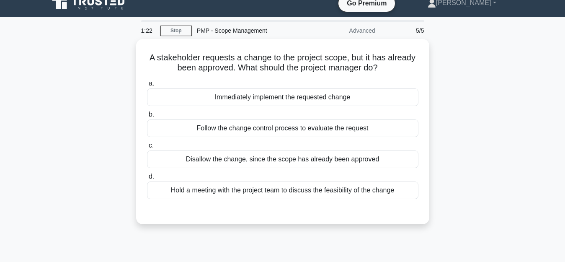
scroll to position [2, 0]
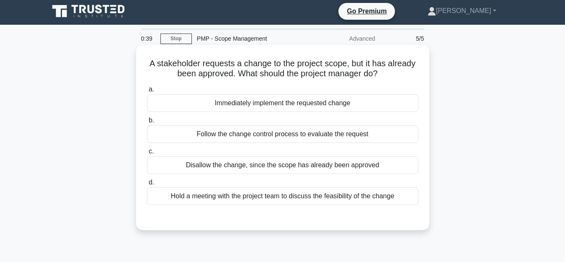
click at [317, 199] on div "Hold a meeting with the project team to discuss the feasibility of the change" at bounding box center [282, 196] width 271 height 18
click at [147, 185] on input "d. Hold a meeting with the project team to discuss the feasibility of the change" at bounding box center [147, 182] width 0 height 5
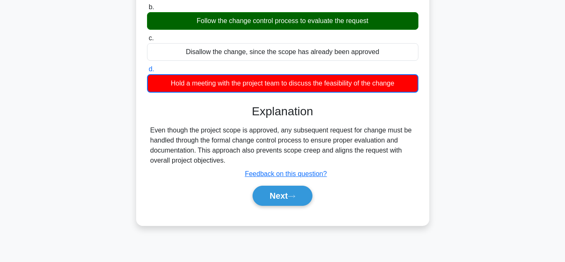
scroll to position [116, 0]
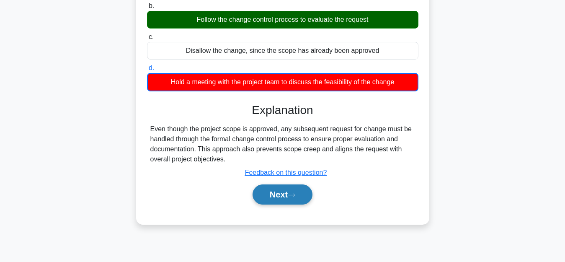
click at [272, 195] on button "Next" at bounding box center [283, 194] width 60 height 20
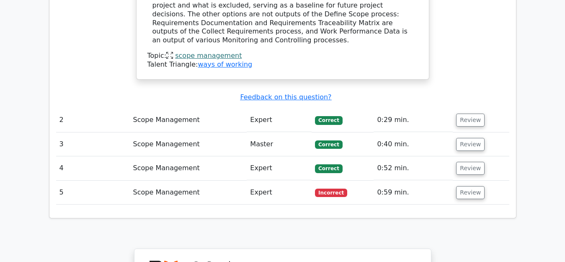
scroll to position [857, 0]
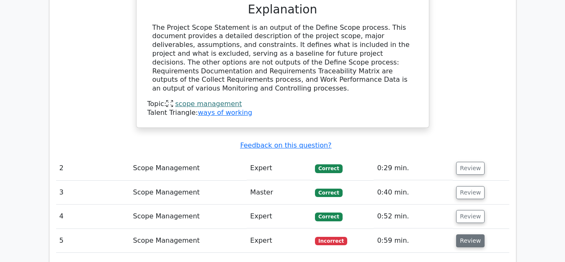
click at [467, 234] on button "Review" at bounding box center [470, 240] width 28 height 13
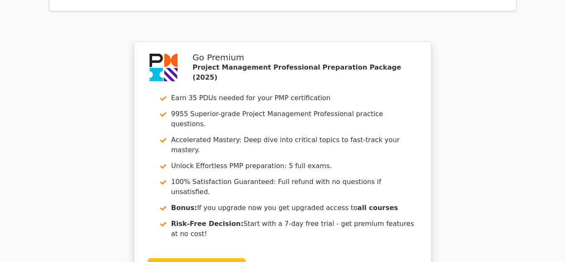
scroll to position [1512, 0]
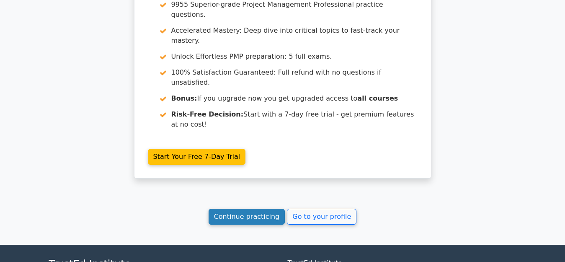
click at [246, 209] on link "Continue practicing" at bounding box center [247, 217] width 77 height 16
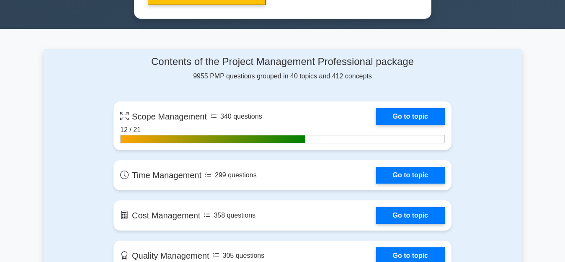
scroll to position [543, 0]
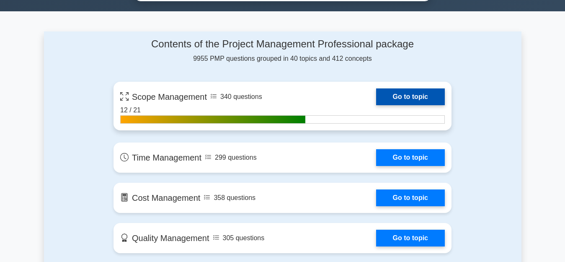
click at [401, 98] on link "Go to topic" at bounding box center [410, 96] width 69 height 17
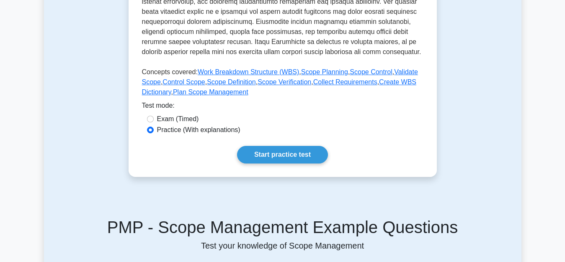
scroll to position [399, 0]
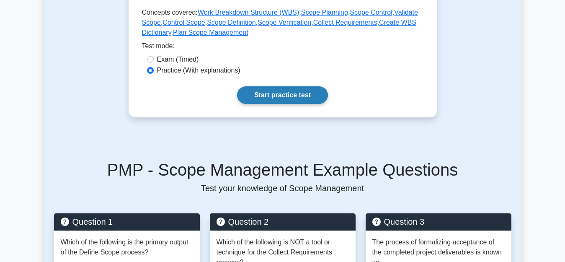
click at [294, 94] on link "Start practice test" at bounding box center [282, 95] width 91 height 18
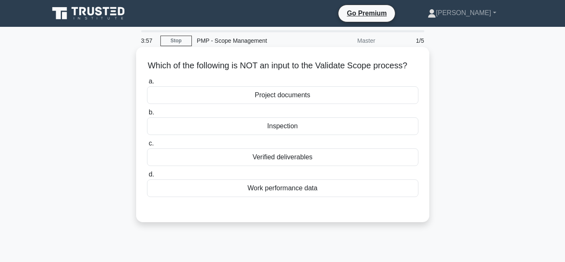
click at [287, 166] on div "Verified deliverables" at bounding box center [282, 157] width 271 height 18
click at [147, 146] on input "c. Verified deliverables" at bounding box center [147, 143] width 0 height 5
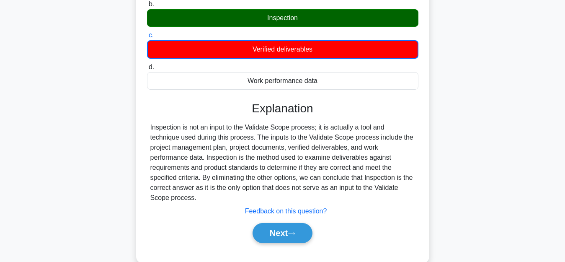
scroll to position [123, 0]
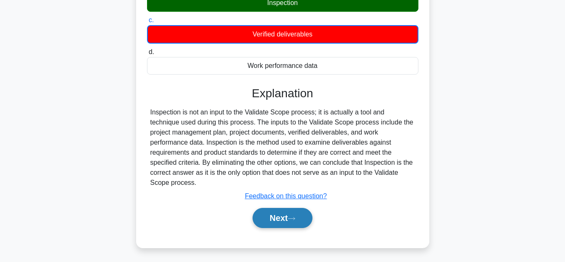
click at [264, 222] on button "Next" at bounding box center [283, 218] width 60 height 20
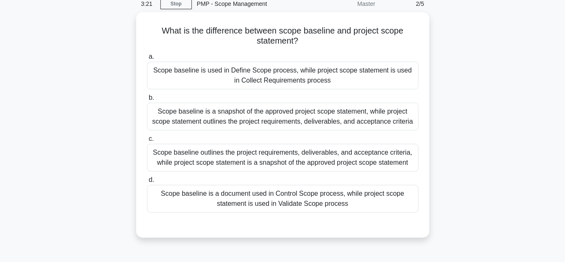
scroll to position [45, 0]
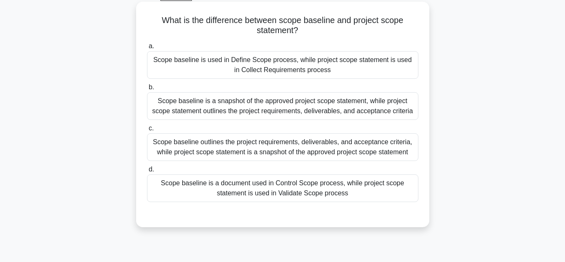
click at [361, 147] on div "Scope baseline outlines the project requirements, deliverables, and acceptance …" at bounding box center [282, 147] width 271 height 28
click at [147, 131] on input "c. Scope baseline outlines the project requirements, deliverables, and acceptan…" at bounding box center [147, 128] width 0 height 5
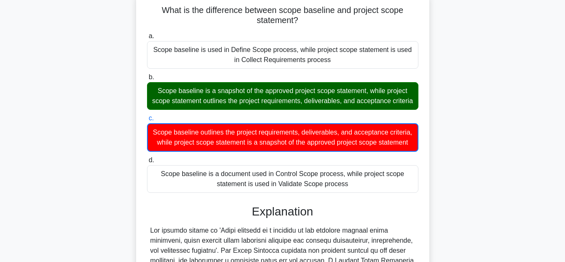
scroll to position [0, 0]
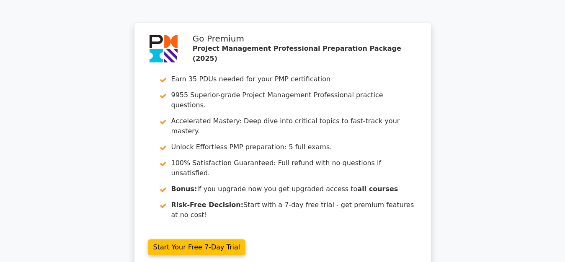
scroll to position [1136, 0]
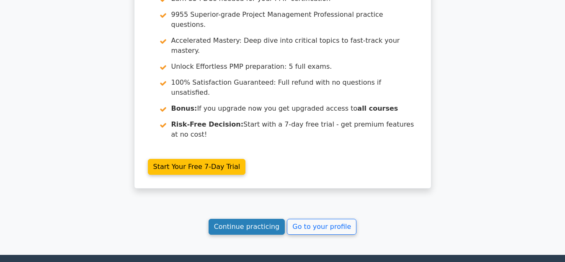
click at [234, 219] on link "Continue practicing" at bounding box center [247, 227] width 77 height 16
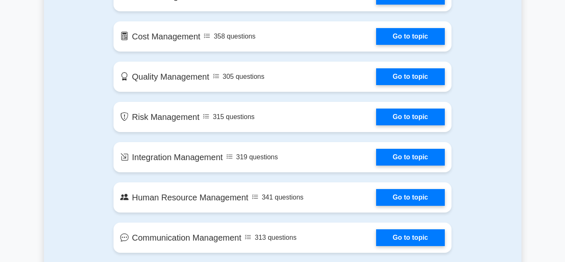
scroll to position [549, 0]
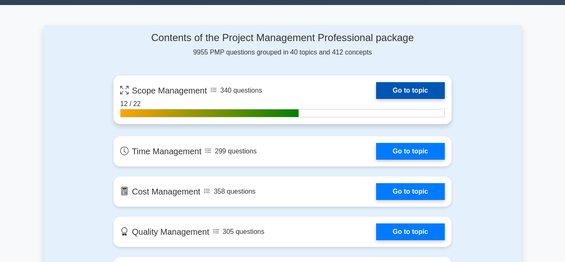
click at [415, 90] on link "Go to topic" at bounding box center [410, 90] width 69 height 17
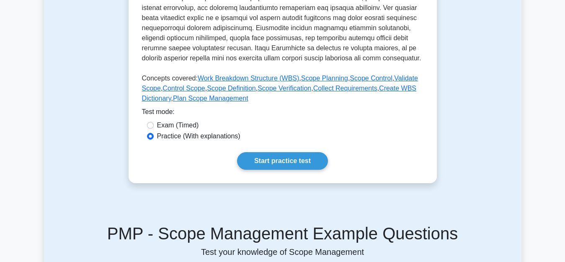
scroll to position [346, 0]
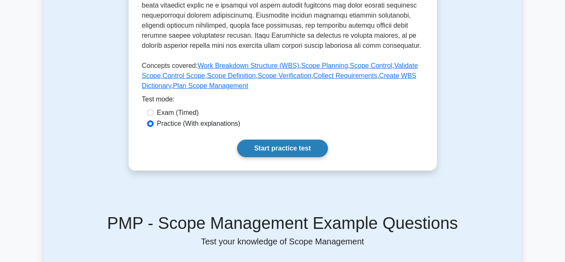
click at [285, 145] on link "Start practice test" at bounding box center [282, 149] width 91 height 18
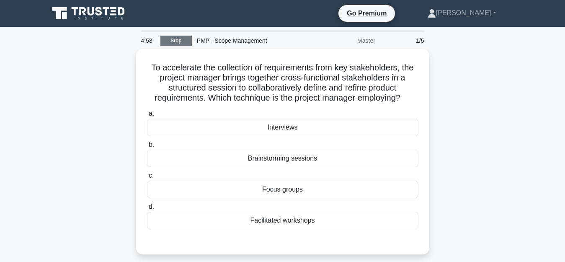
click at [172, 41] on link "Stop" at bounding box center [175, 41] width 31 height 10
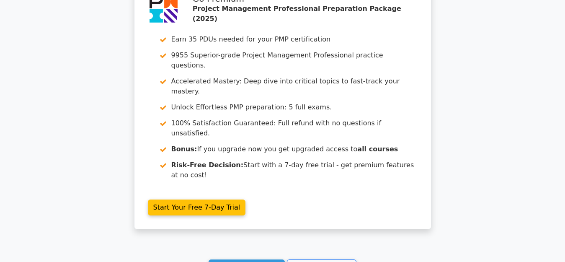
scroll to position [800, 0]
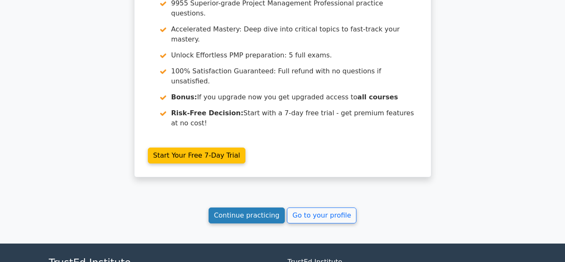
click at [226, 207] on link "Continue practicing" at bounding box center [247, 215] width 77 height 16
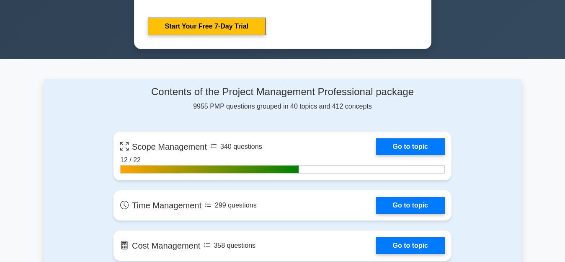
scroll to position [572, 0]
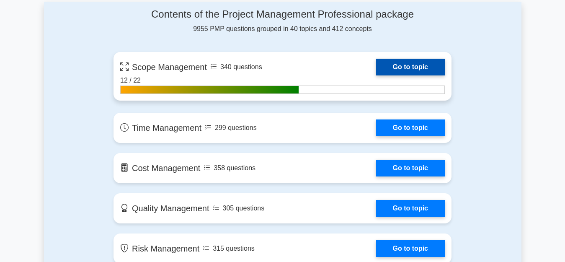
click at [400, 66] on link "Go to topic" at bounding box center [410, 67] width 69 height 17
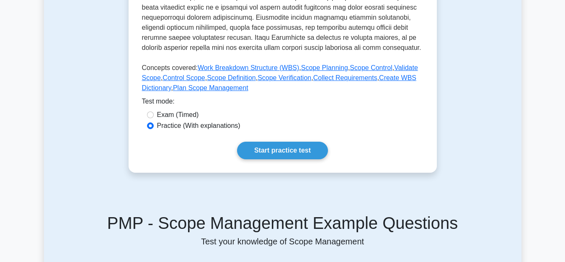
scroll to position [354, 0]
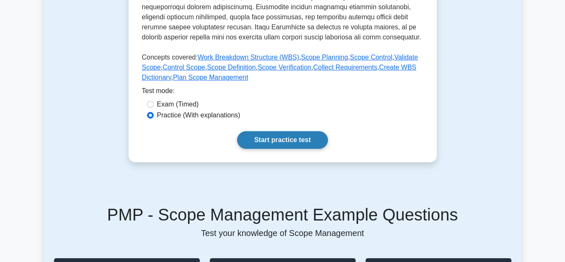
click at [292, 140] on link "Start practice test" at bounding box center [282, 140] width 91 height 18
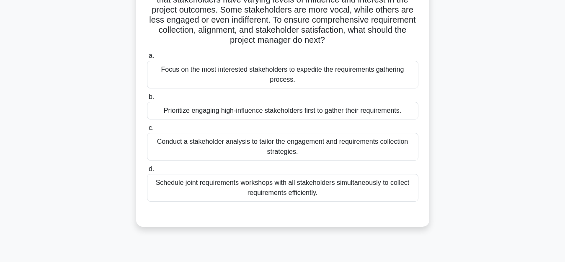
scroll to position [80, 0]
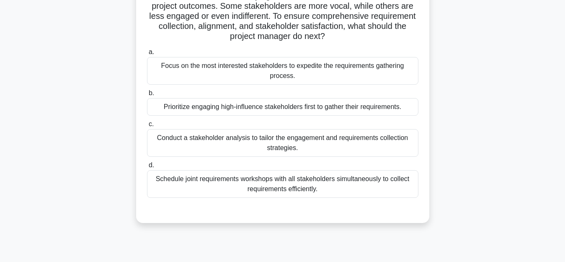
click at [369, 181] on div "Schedule joint requirements workshops with all stakeholders simultaneously to c…" at bounding box center [282, 184] width 271 height 28
click at [147, 168] on input "d. Schedule joint requirements workshops with all stakeholders simultaneously t…" at bounding box center [147, 165] width 0 height 5
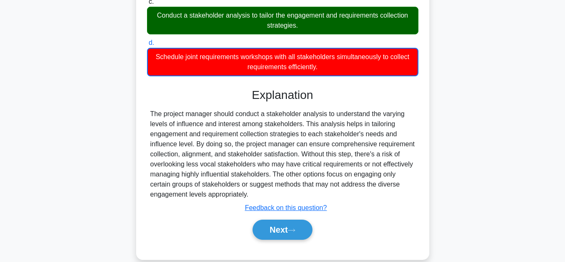
scroll to position [216, 0]
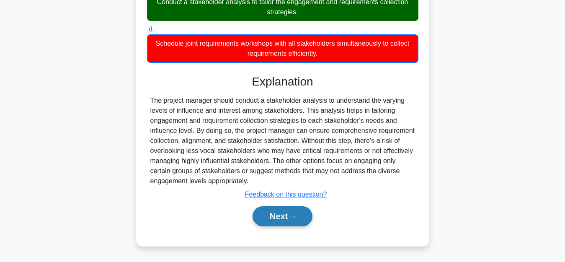
click at [282, 217] on button "Next" at bounding box center [283, 216] width 60 height 20
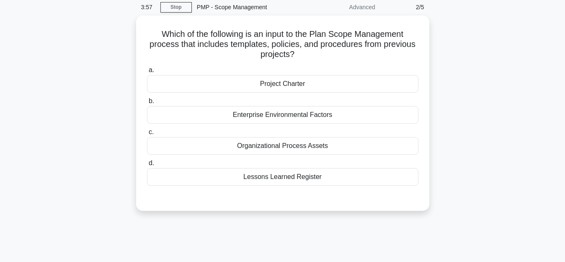
scroll to position [0, 0]
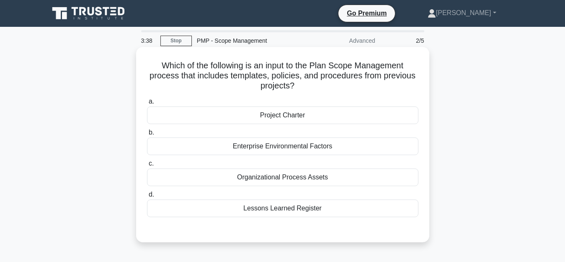
click at [303, 209] on div "Lessons Learned Register" at bounding box center [282, 208] width 271 height 18
click at [147, 197] on input "d. Lessons Learned Register" at bounding box center [147, 194] width 0 height 5
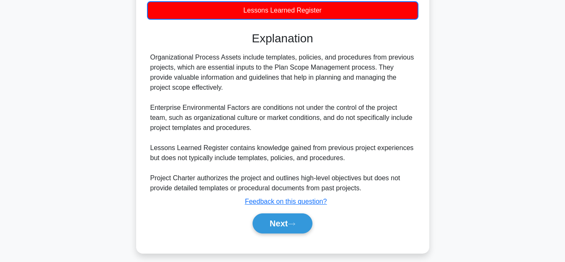
scroll to position [206, 0]
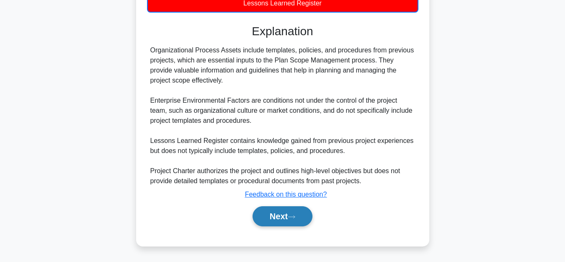
click at [273, 219] on button "Next" at bounding box center [283, 216] width 60 height 20
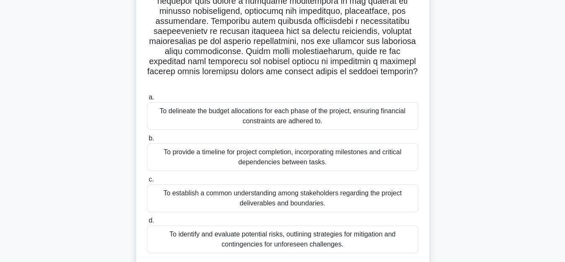
scroll to position [140, 0]
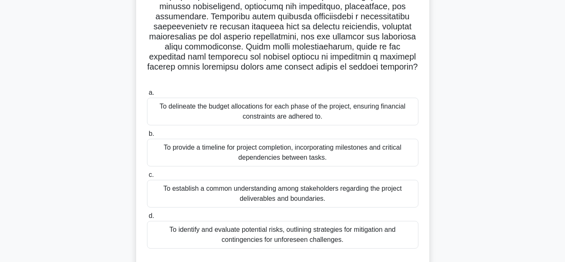
click at [315, 231] on div "To identify and evaluate potential risks, outlining strategies for mitigation a…" at bounding box center [282, 235] width 271 height 28
click at [147, 219] on input "d. To identify and evaluate potential risks, outlining strategies for mitigatio…" at bounding box center [147, 215] width 0 height 5
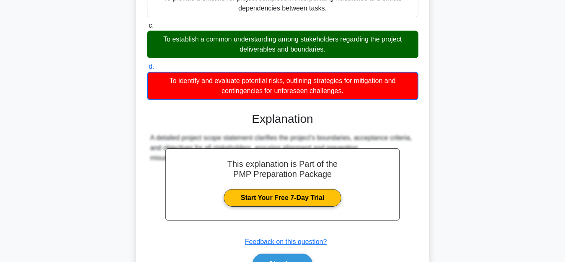
scroll to position [326, 0]
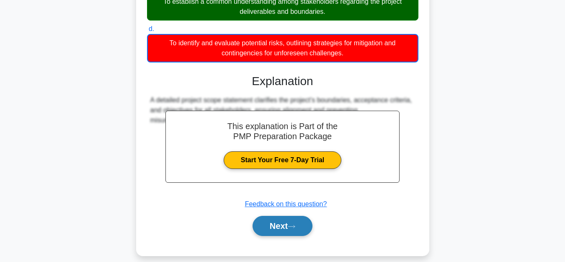
click at [281, 216] on button "Next" at bounding box center [283, 226] width 60 height 20
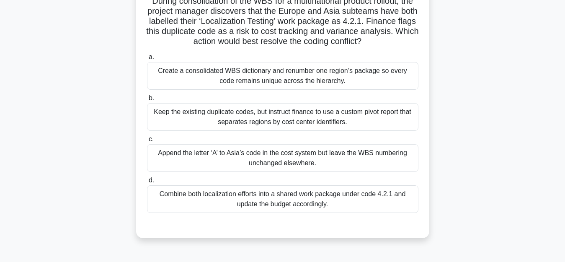
scroll to position [71, 0]
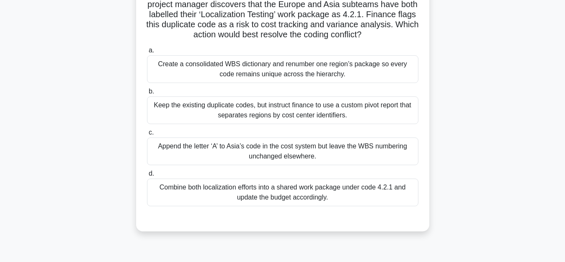
click at [290, 73] on div "Create a consolidated WBS dictionary and renumber one region’s package so every…" at bounding box center [282, 69] width 271 height 28
click at [147, 53] on input "a. Create a consolidated WBS dictionary and renumber one region’s package so ev…" at bounding box center [147, 50] width 0 height 5
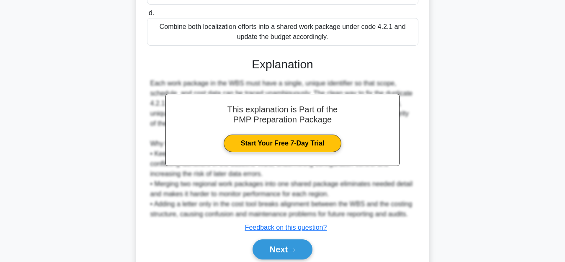
scroll to position [265, 0]
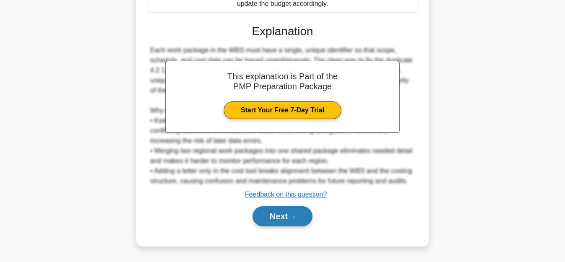
click at [275, 222] on button "Next" at bounding box center [283, 216] width 60 height 20
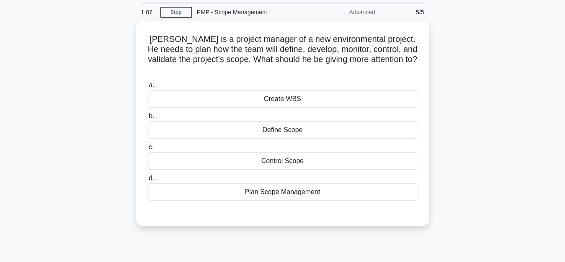
scroll to position [16, 0]
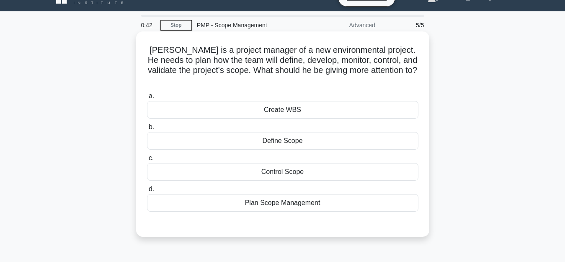
click at [302, 194] on div "Plan Scope Management" at bounding box center [282, 203] width 271 height 18
click at [147, 191] on input "d. Plan Scope Management" at bounding box center [147, 188] width 0 height 5
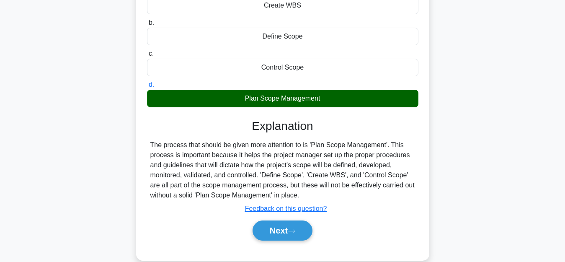
scroll to position [157, 0]
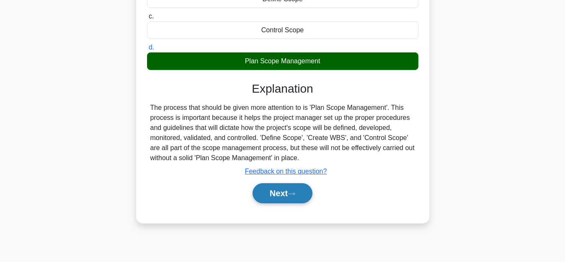
click at [287, 183] on button "Next" at bounding box center [283, 193] width 60 height 20
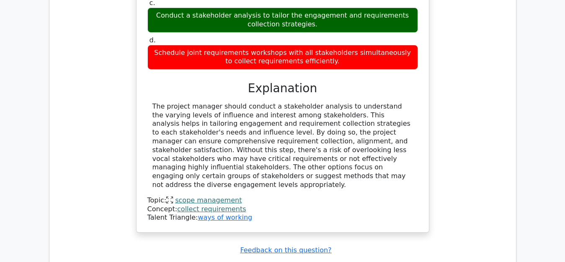
scroll to position [985, 0]
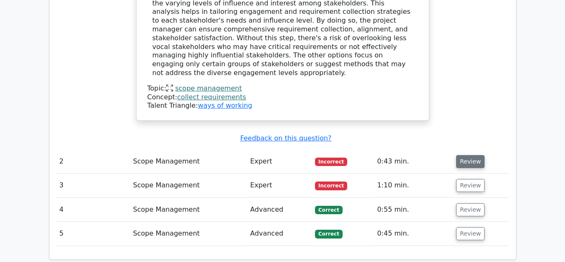
click at [469, 155] on button "Review" at bounding box center [470, 161] width 28 height 13
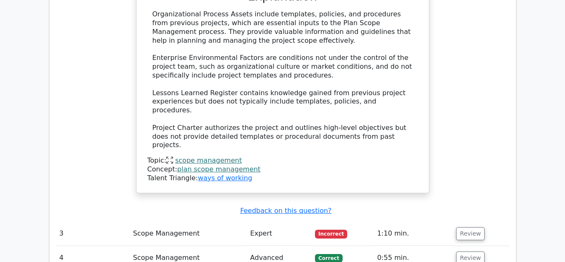
scroll to position [1382, 0]
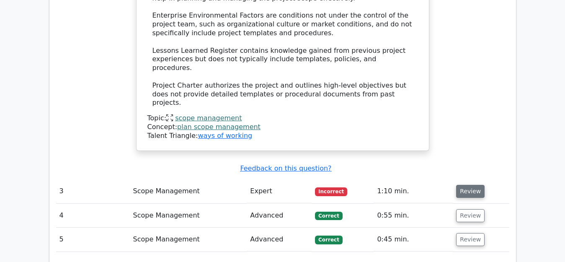
click at [468, 185] on button "Review" at bounding box center [470, 191] width 28 height 13
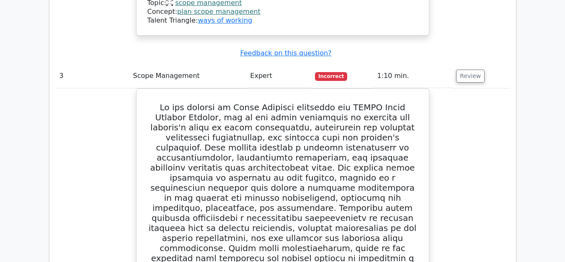
scroll to position [1495, 0]
